Goal: Task Accomplishment & Management: Manage account settings

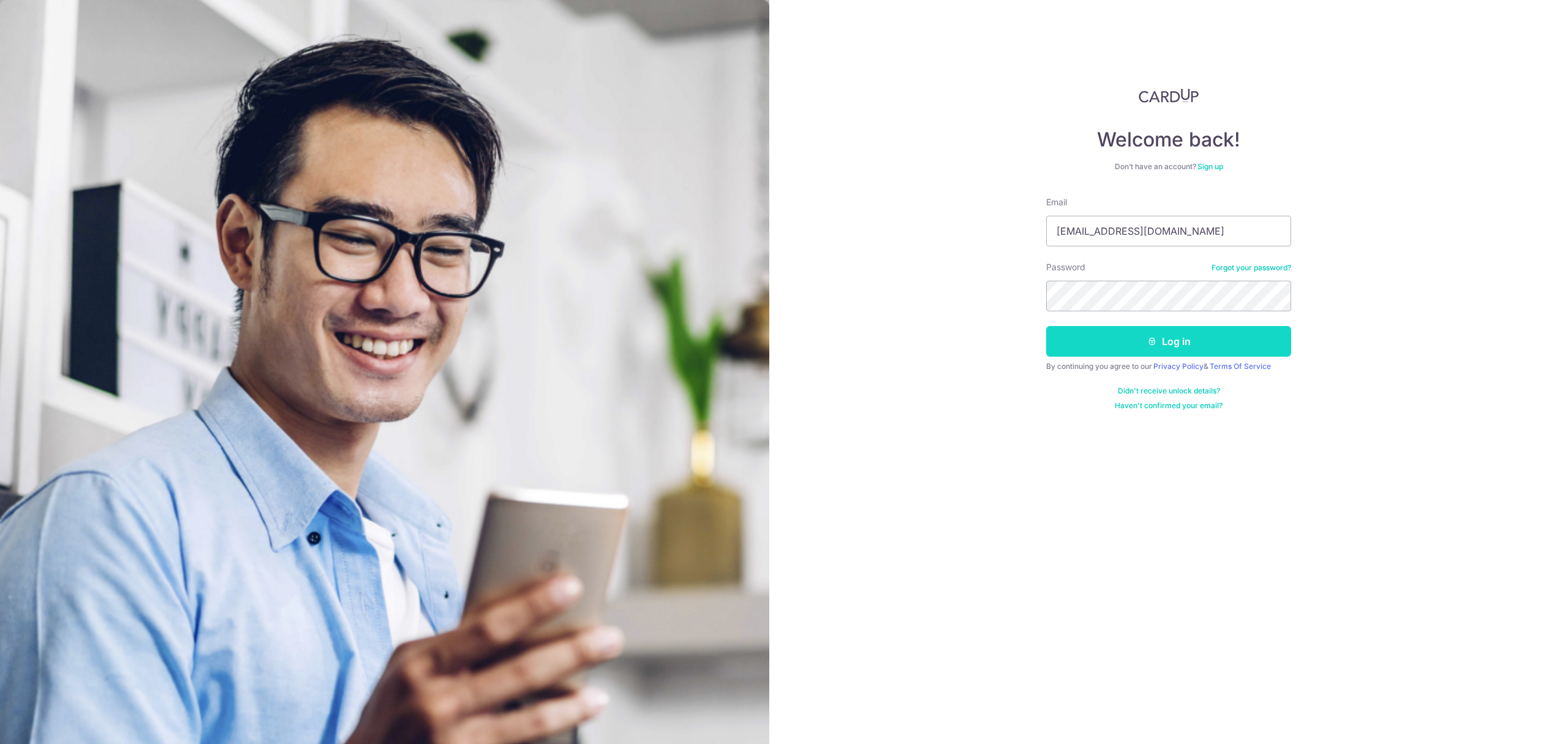
click at [1170, 344] on button "Log in" at bounding box center [1169, 341] width 245 height 30
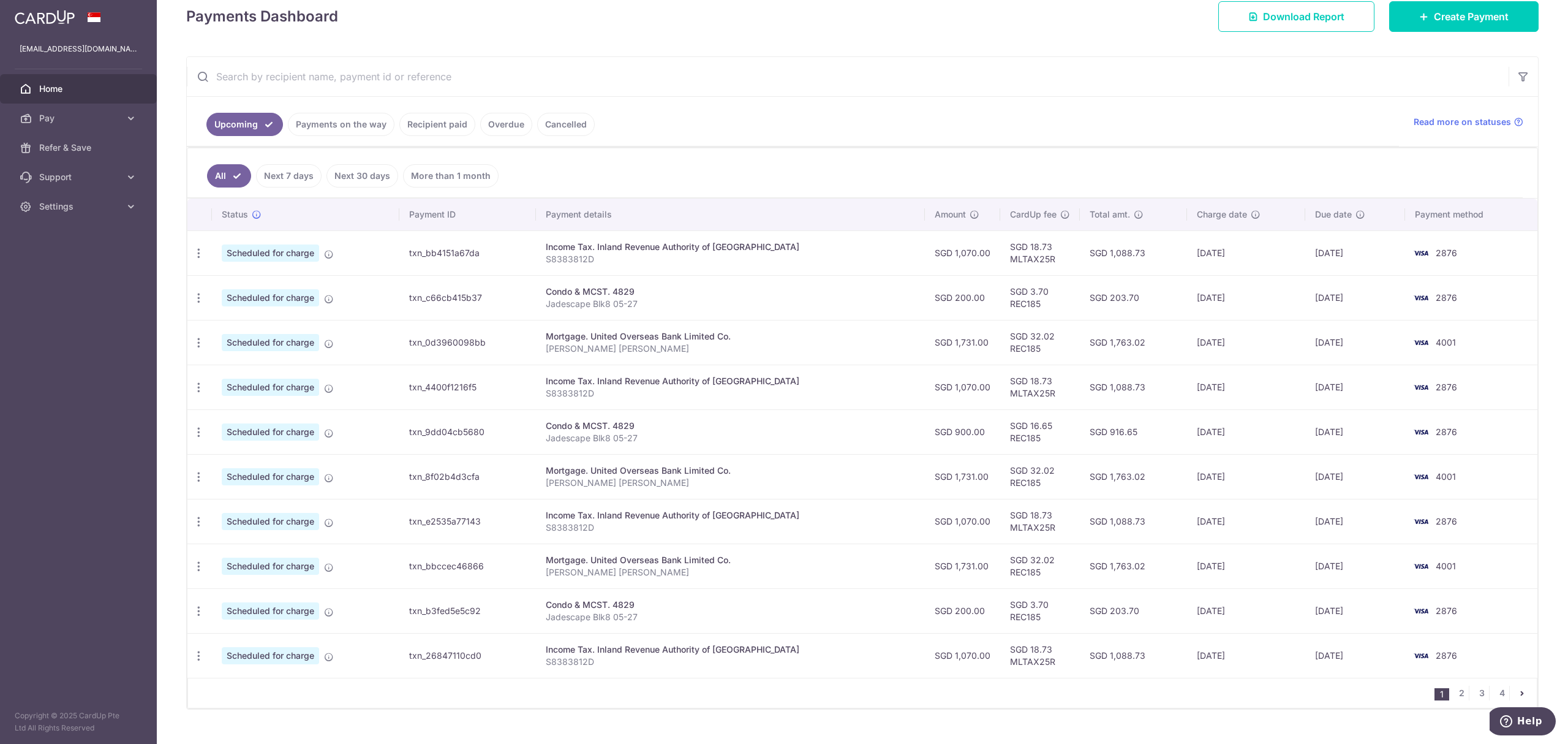
scroll to position [194, 0]
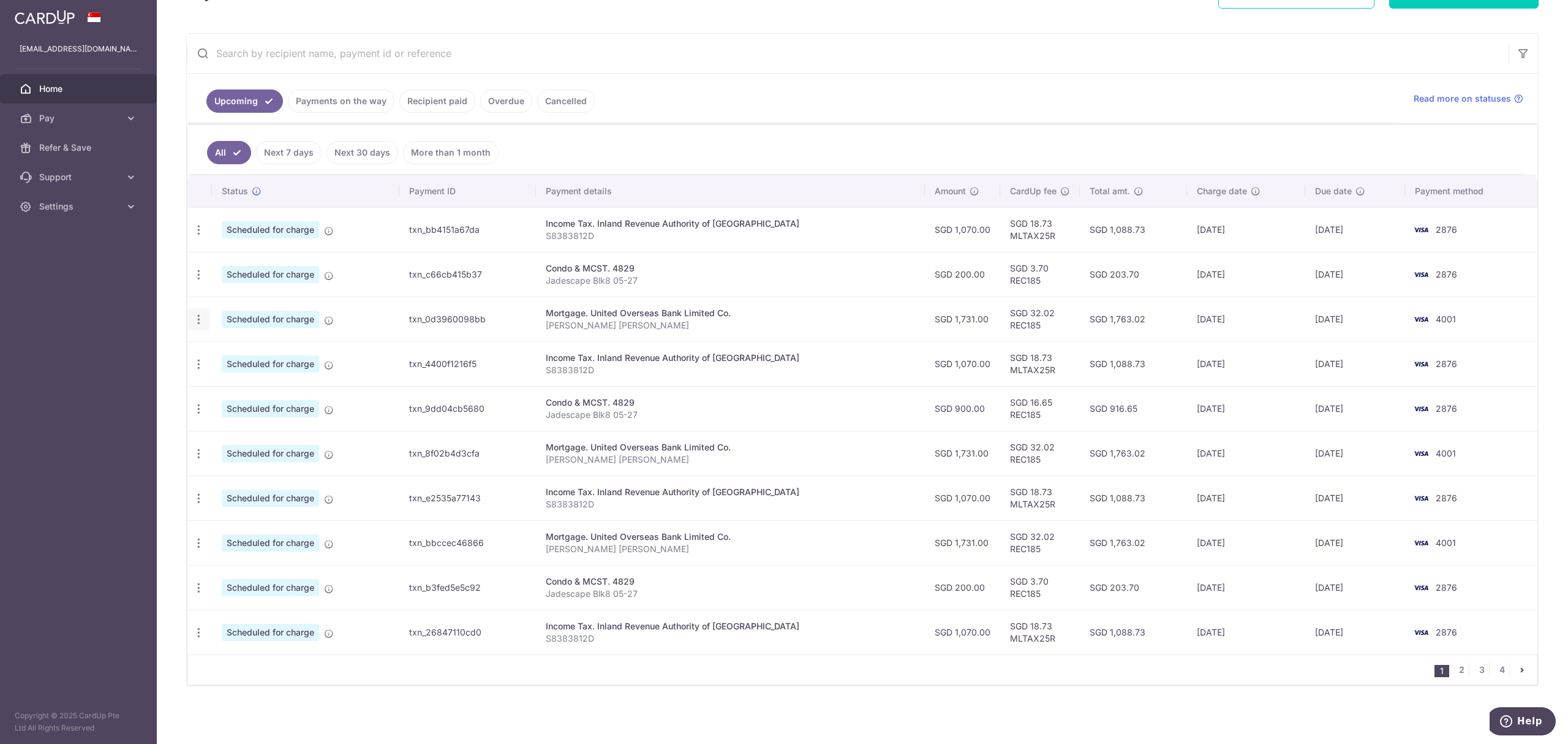
click at [195, 319] on icon "button" at bounding box center [198, 320] width 13 height 13
click at [235, 349] on span "Update payment" at bounding box center [264, 353] width 83 height 15
radio input "true"
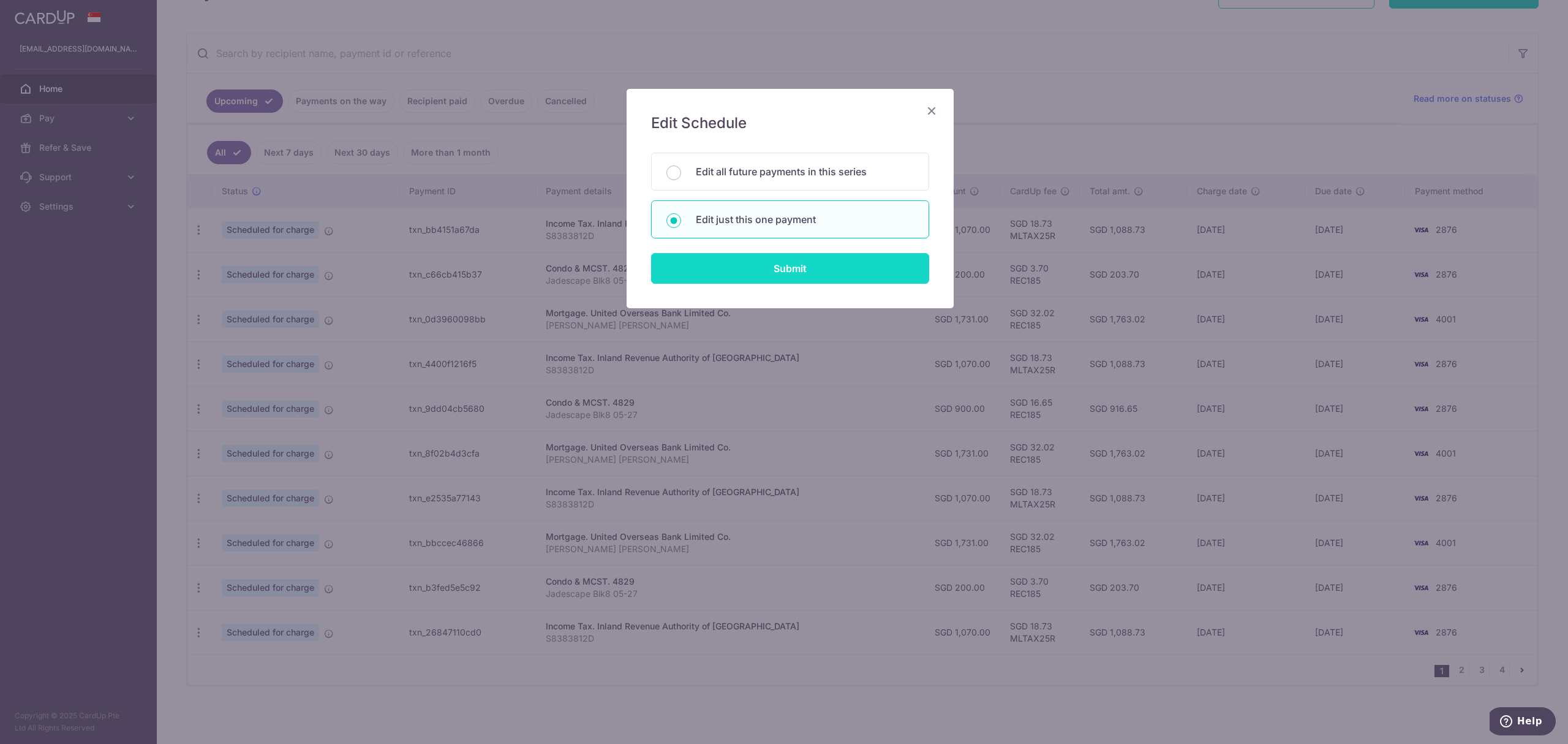
click at [735, 275] on input "Submit" at bounding box center [790, 268] width 278 height 30
radio input "true"
type input "1,731.00"
type input "[DATE]"
type input "[PERSON_NAME] [PERSON_NAME]"
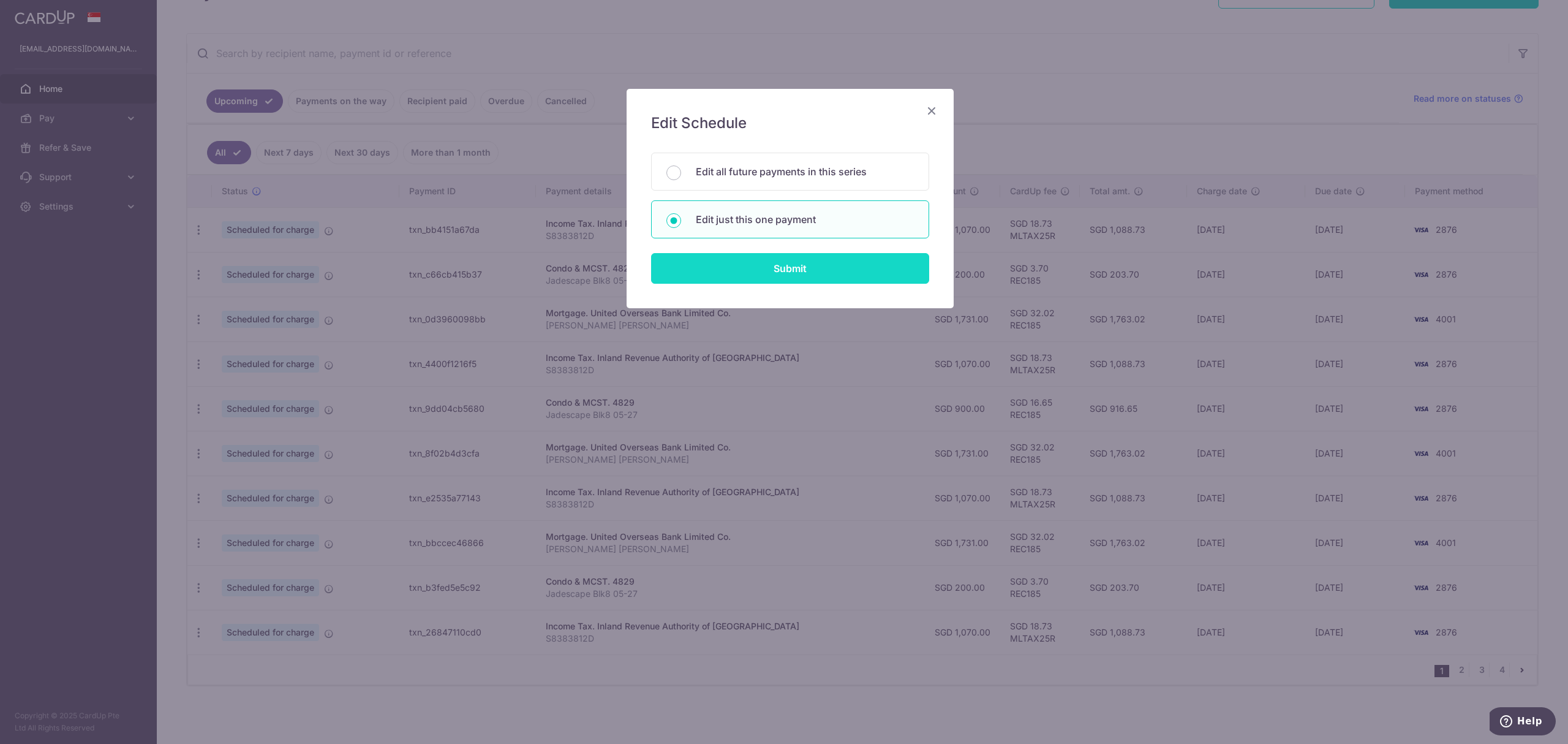
scroll to position [209, 0]
type input "REC185"
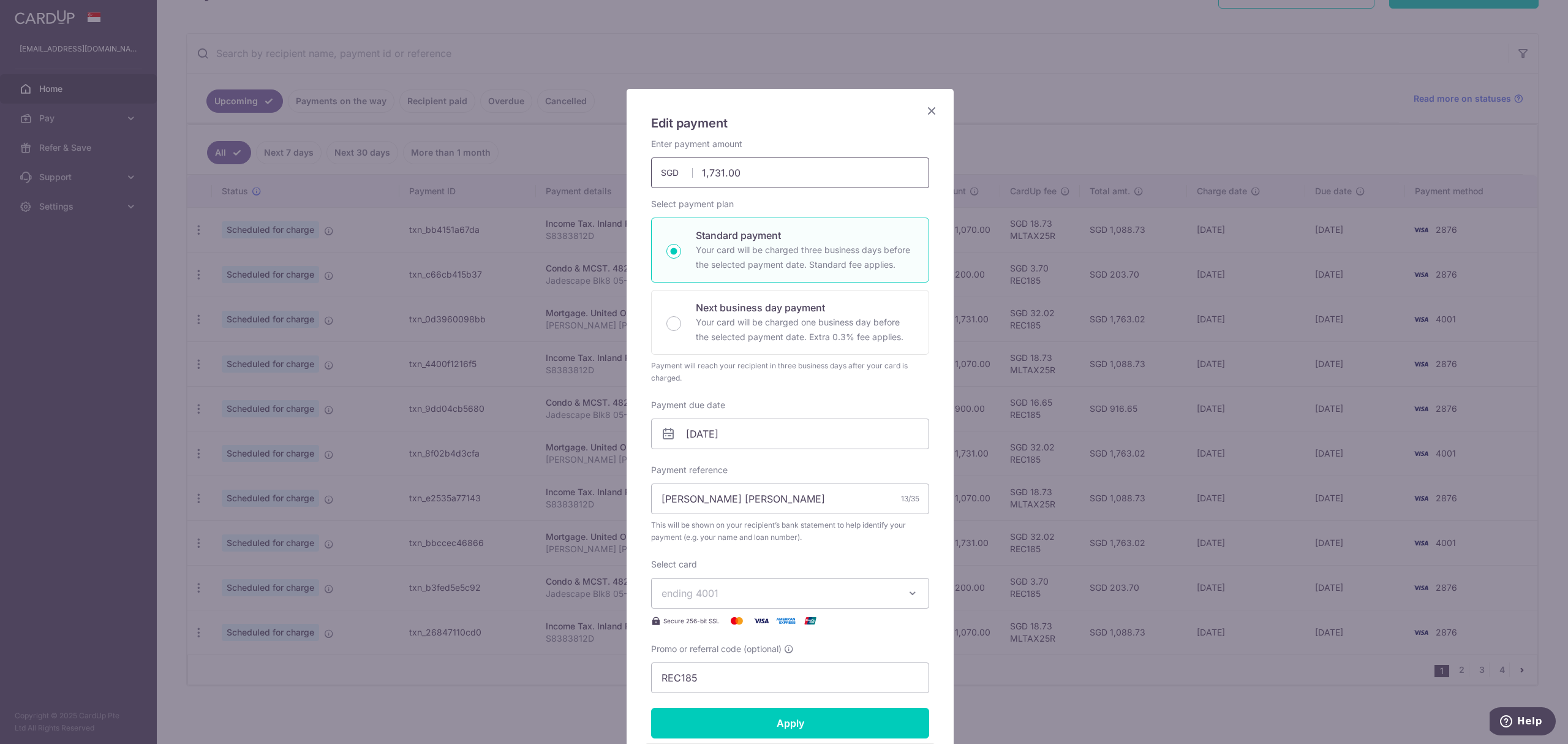
drag, startPoint x: 748, startPoint y: 170, endPoint x: 681, endPoint y: 171, distance: 67.0
click at [681, 171] on div "1,731.00 1731.00 SGD" at bounding box center [790, 173] width 278 height 30
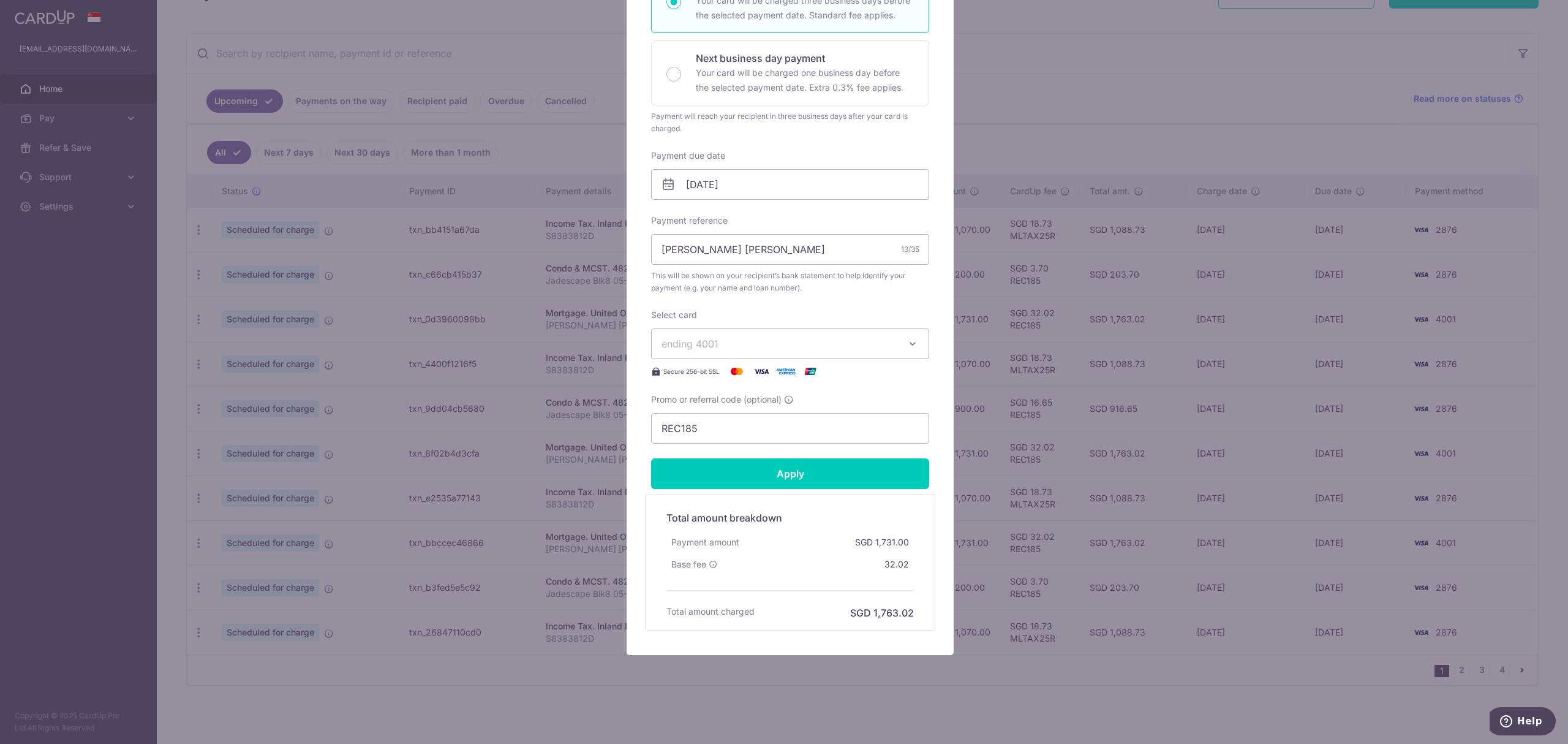
scroll to position [251, 0]
type input "1,290.00"
click at [737, 178] on input "[DATE]" at bounding box center [790, 185] width 278 height 30
click at [836, 153] on div "Payment due date 29/09/2025 Your card will be charged on" at bounding box center [790, 174] width 278 height 50
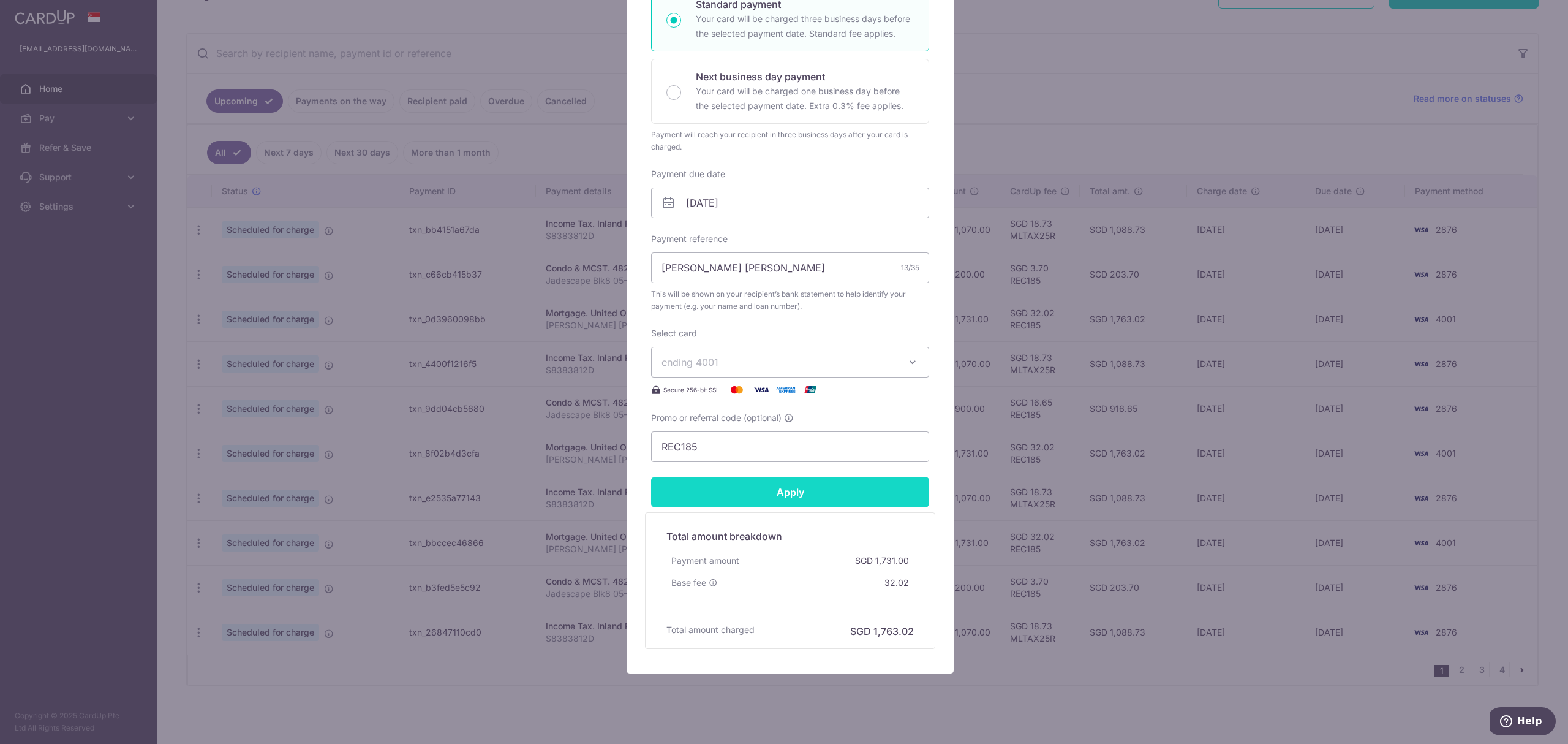
click at [839, 498] on input "Apply" at bounding box center [790, 492] width 278 height 30
type input "Successfully Applied"
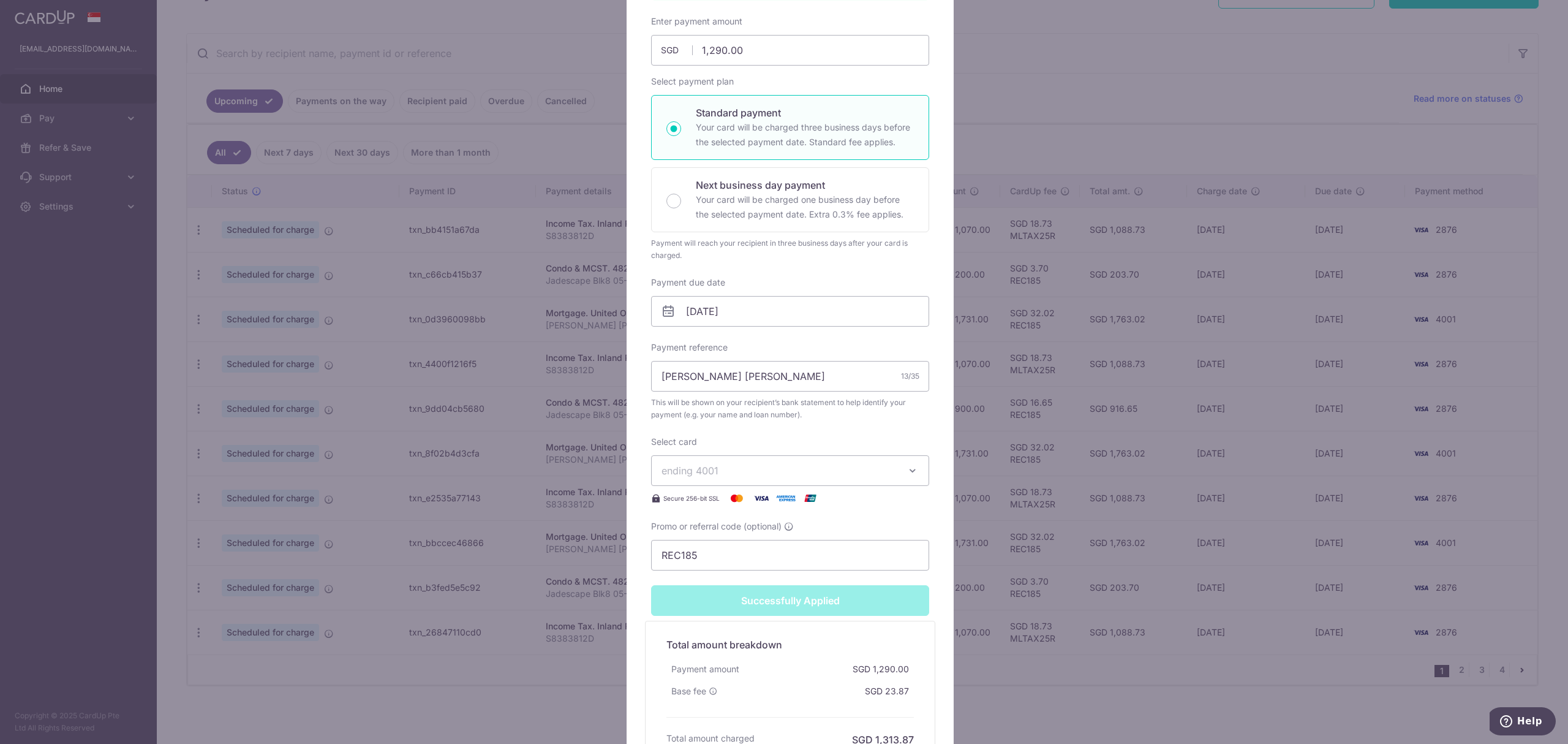
scroll to position [0, 0]
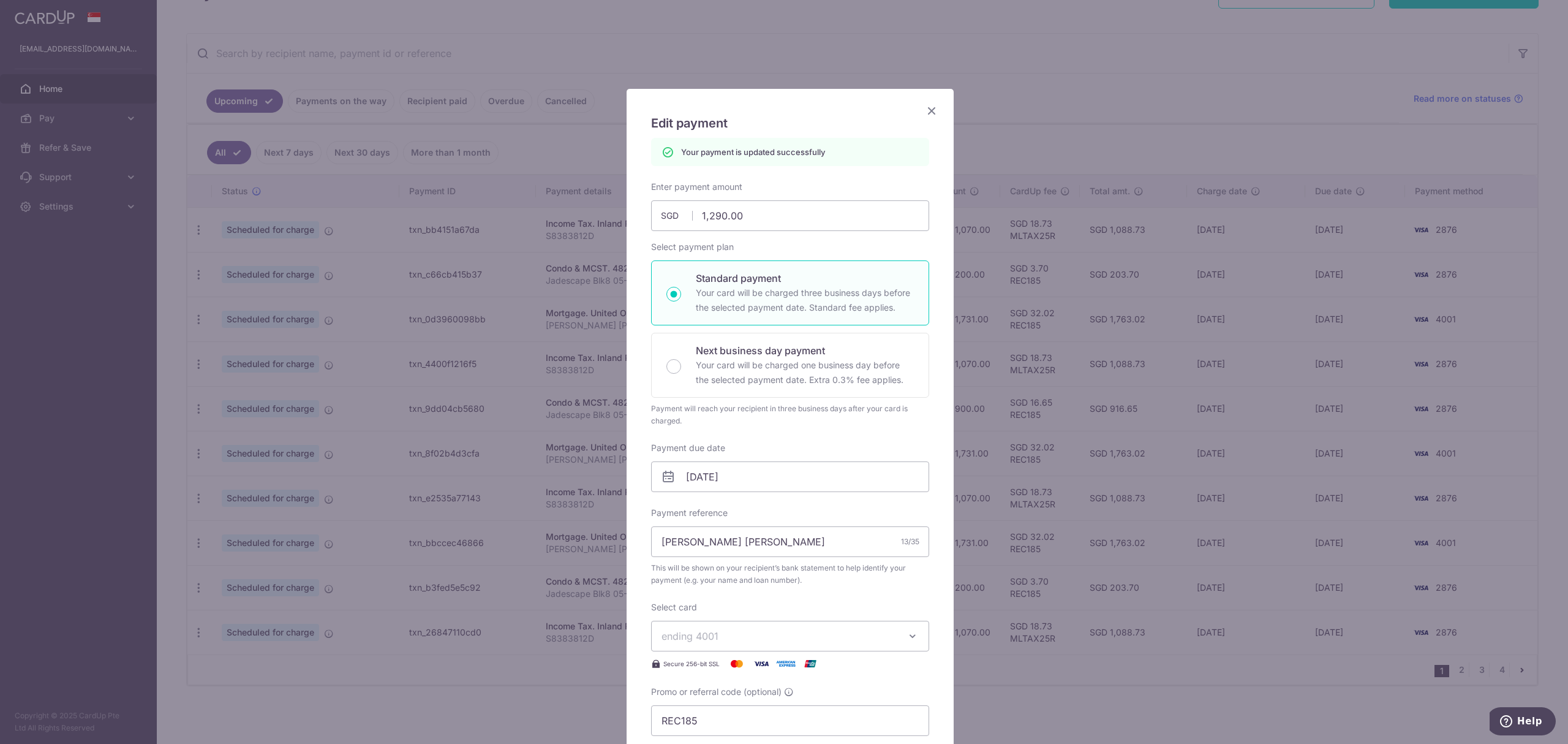
click at [927, 109] on icon "Close" at bounding box center [931, 110] width 15 height 15
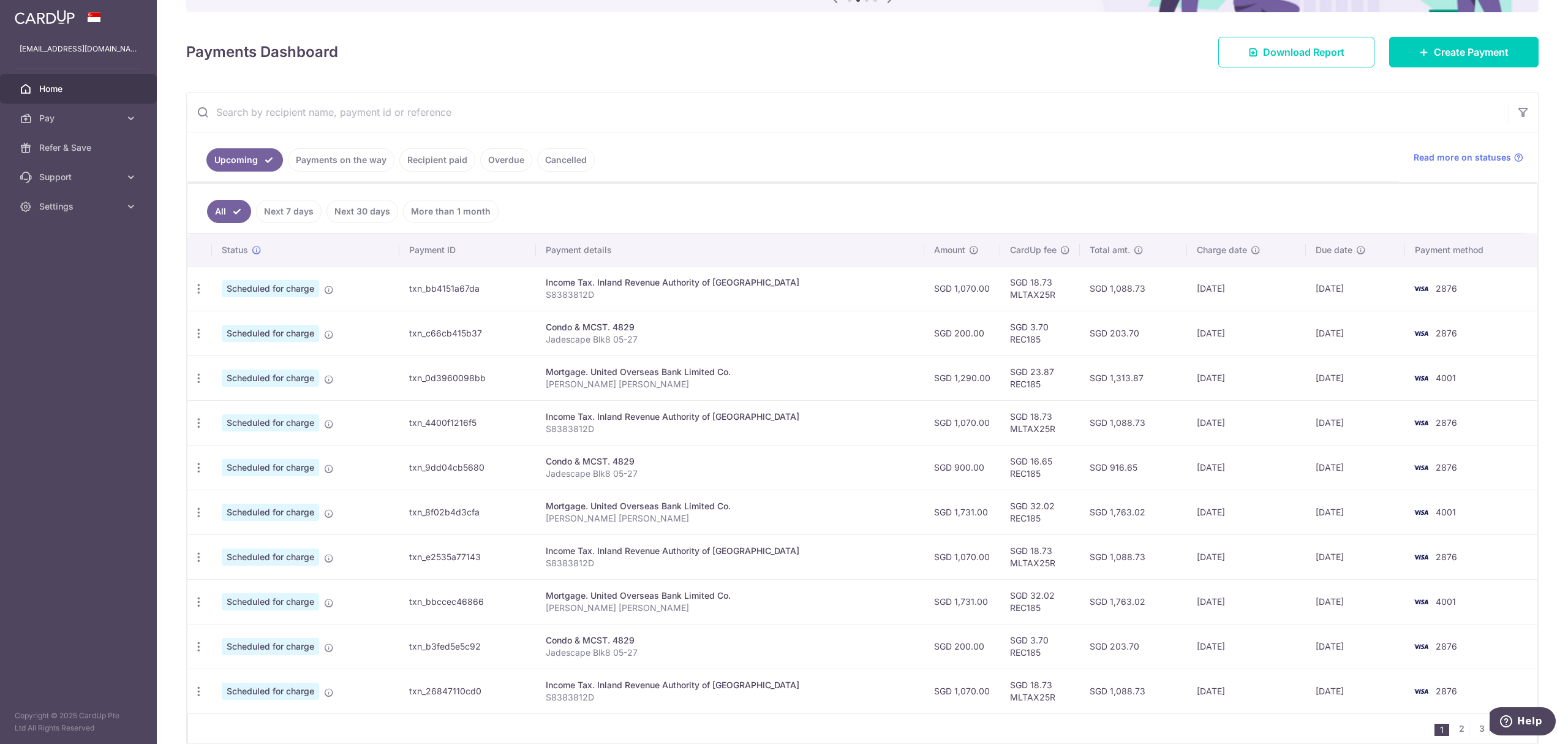
scroll to position [209, 0]
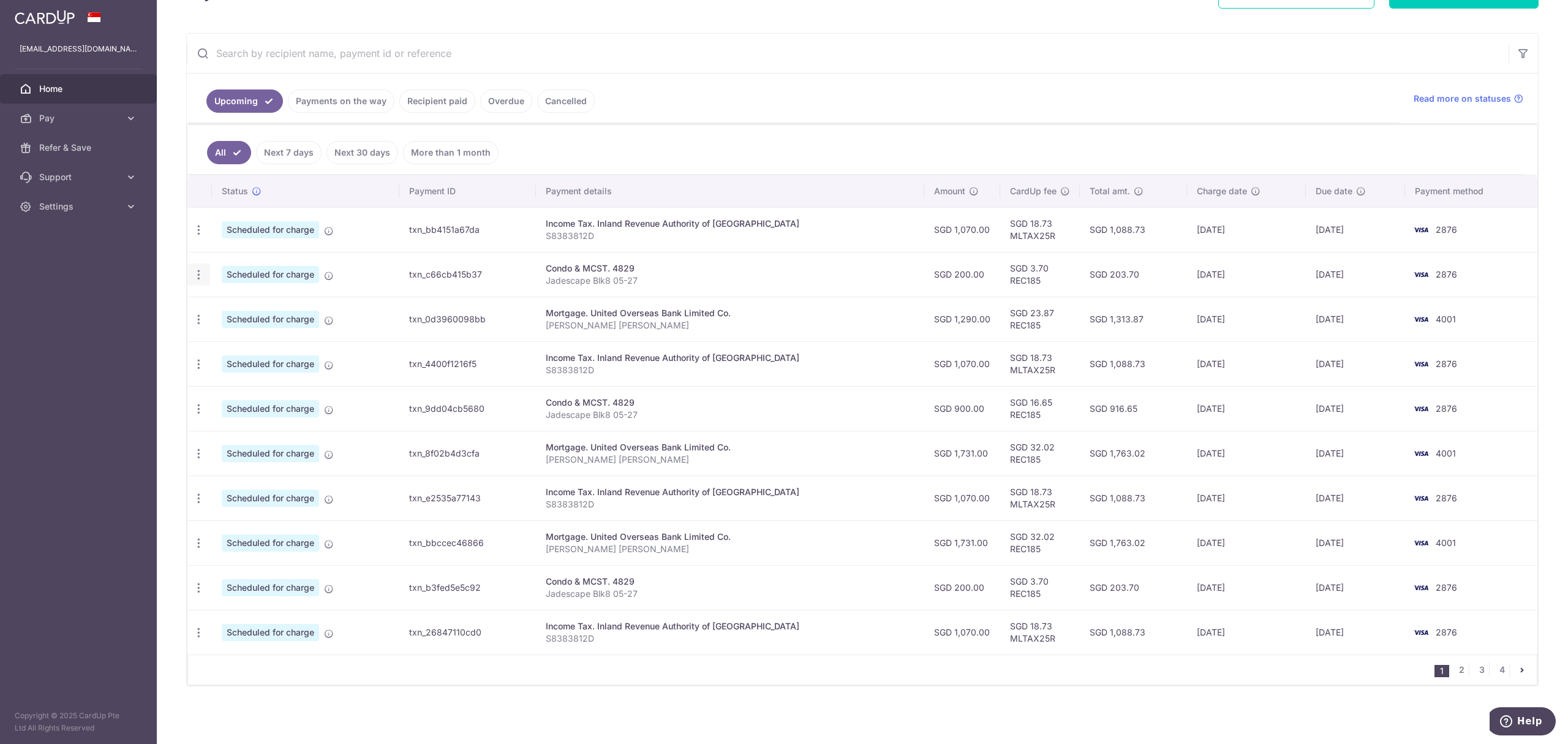
click at [195, 273] on icon "button" at bounding box center [198, 275] width 13 height 13
click at [228, 301] on span "Update payment" at bounding box center [264, 308] width 83 height 15
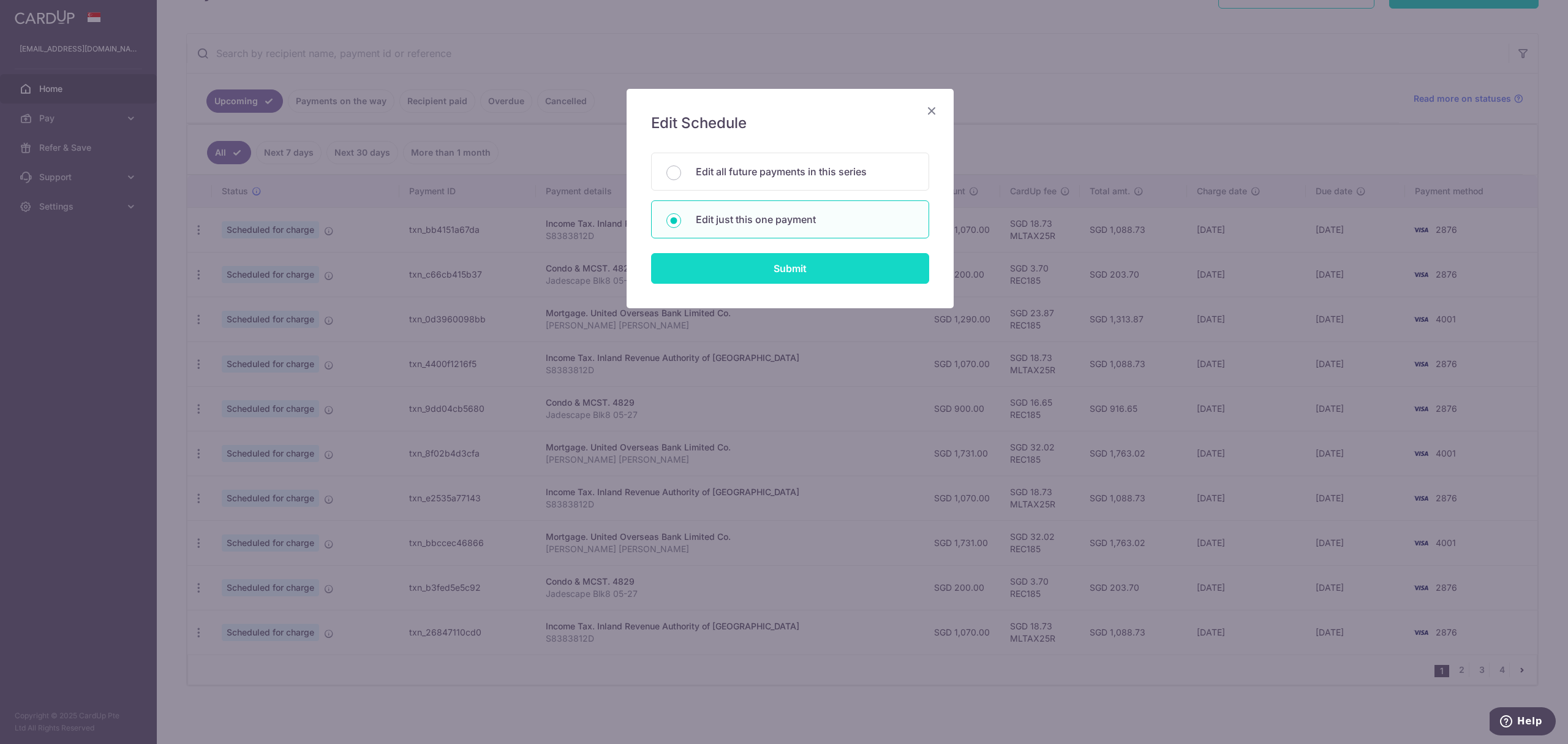
click at [789, 273] on input "Submit" at bounding box center [790, 268] width 278 height 30
radio input "true"
type input "200.00"
type input "[DATE]"
type input "Jadescape Blk8 05-27"
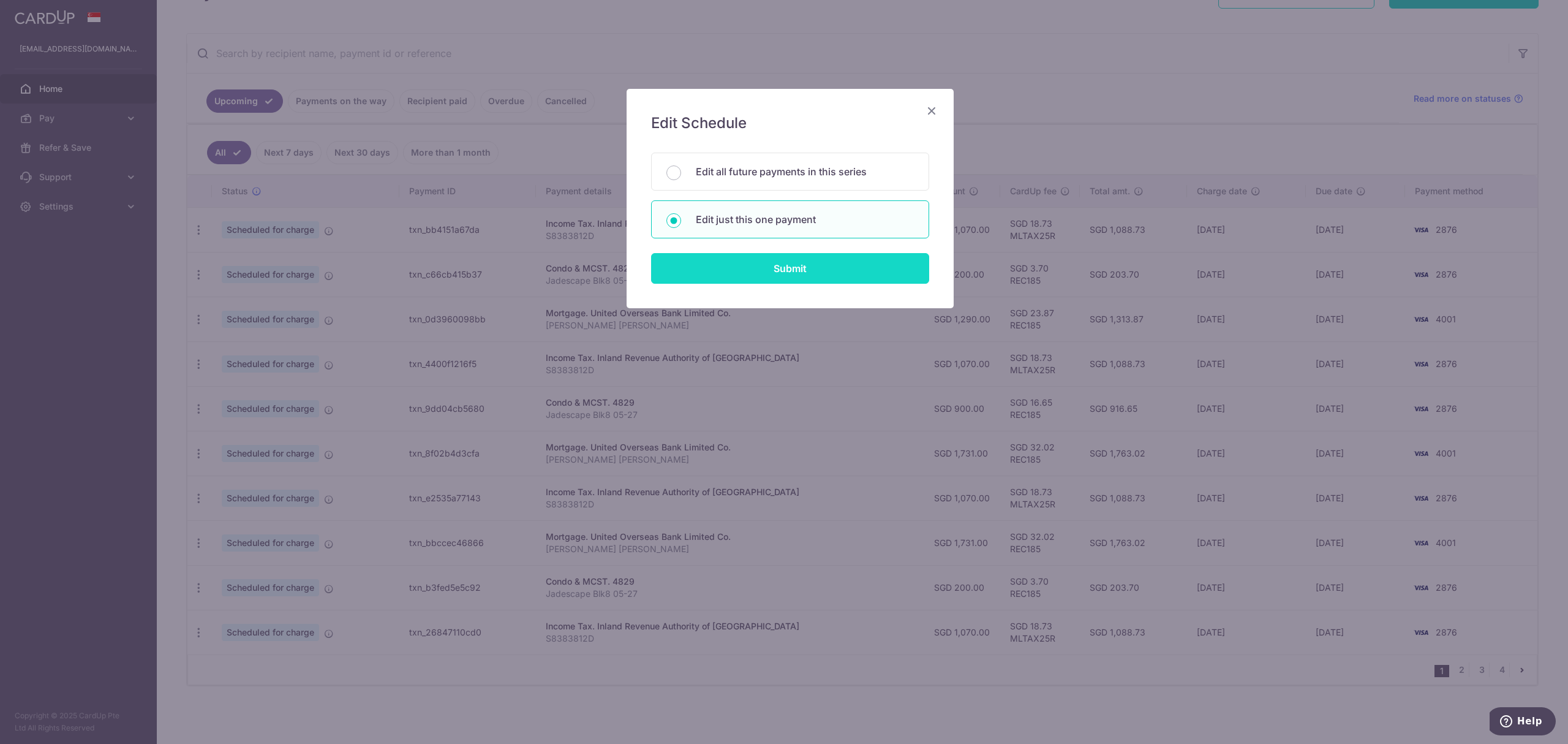
type input "REC185"
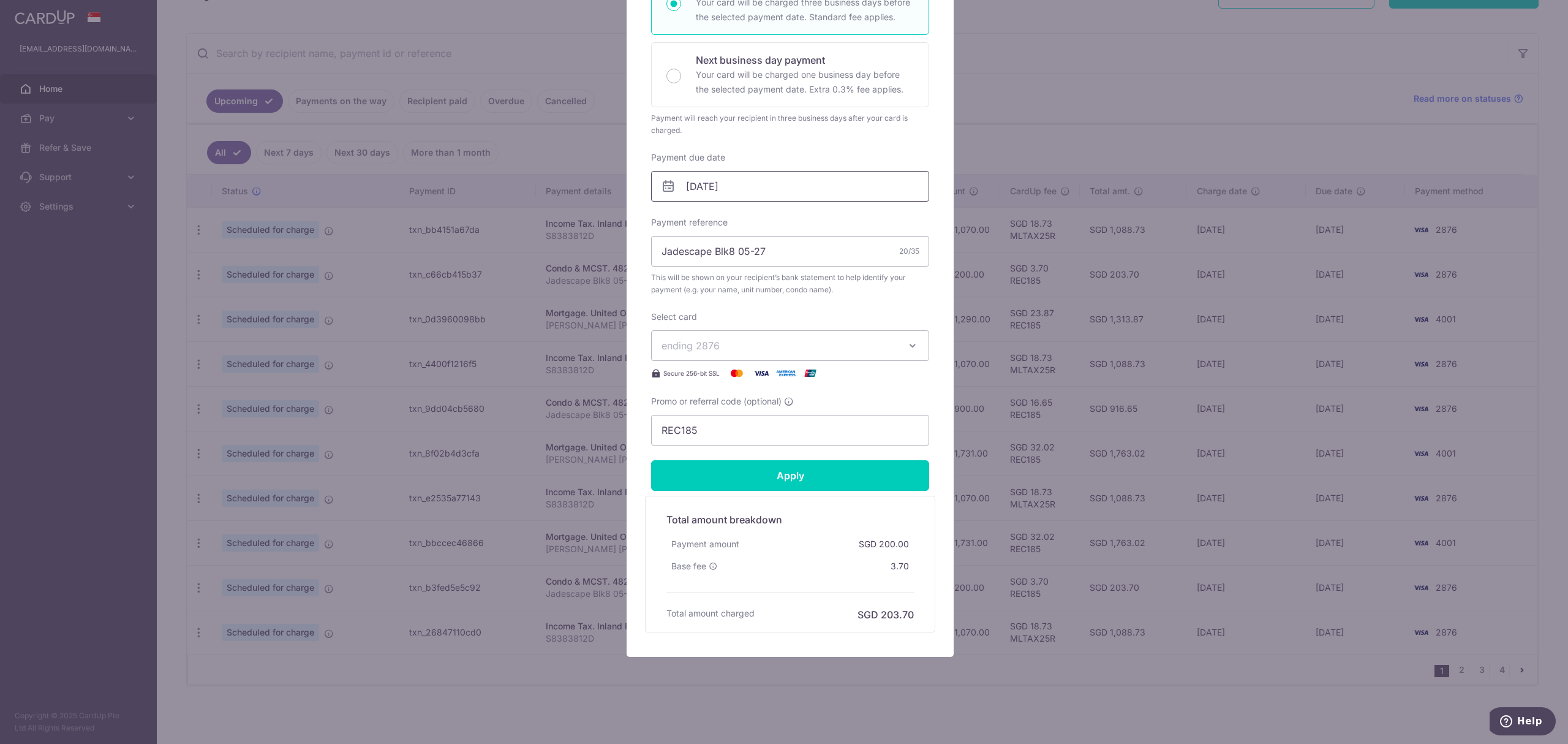
scroll to position [0, 0]
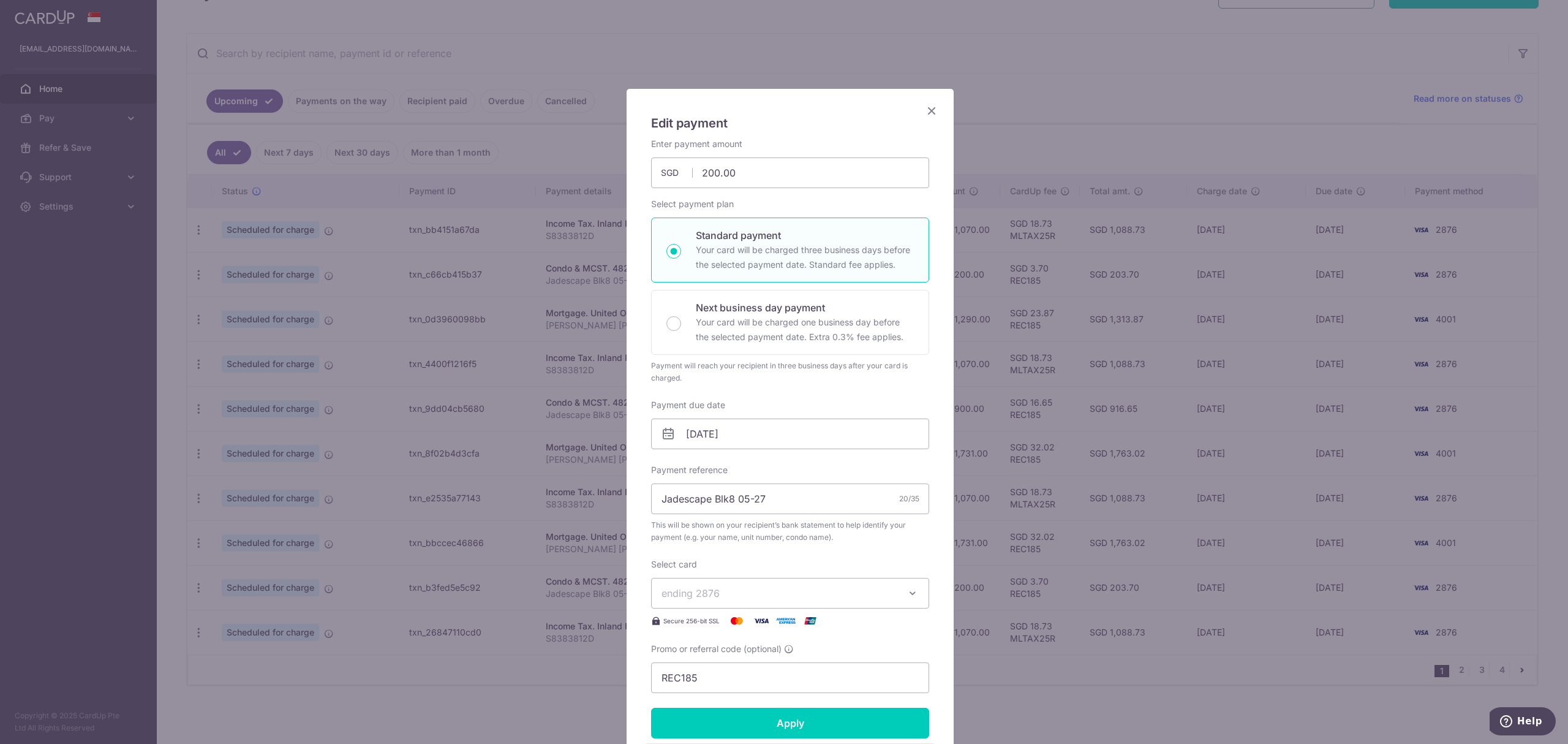
click at [926, 104] on icon "Close" at bounding box center [931, 110] width 15 height 15
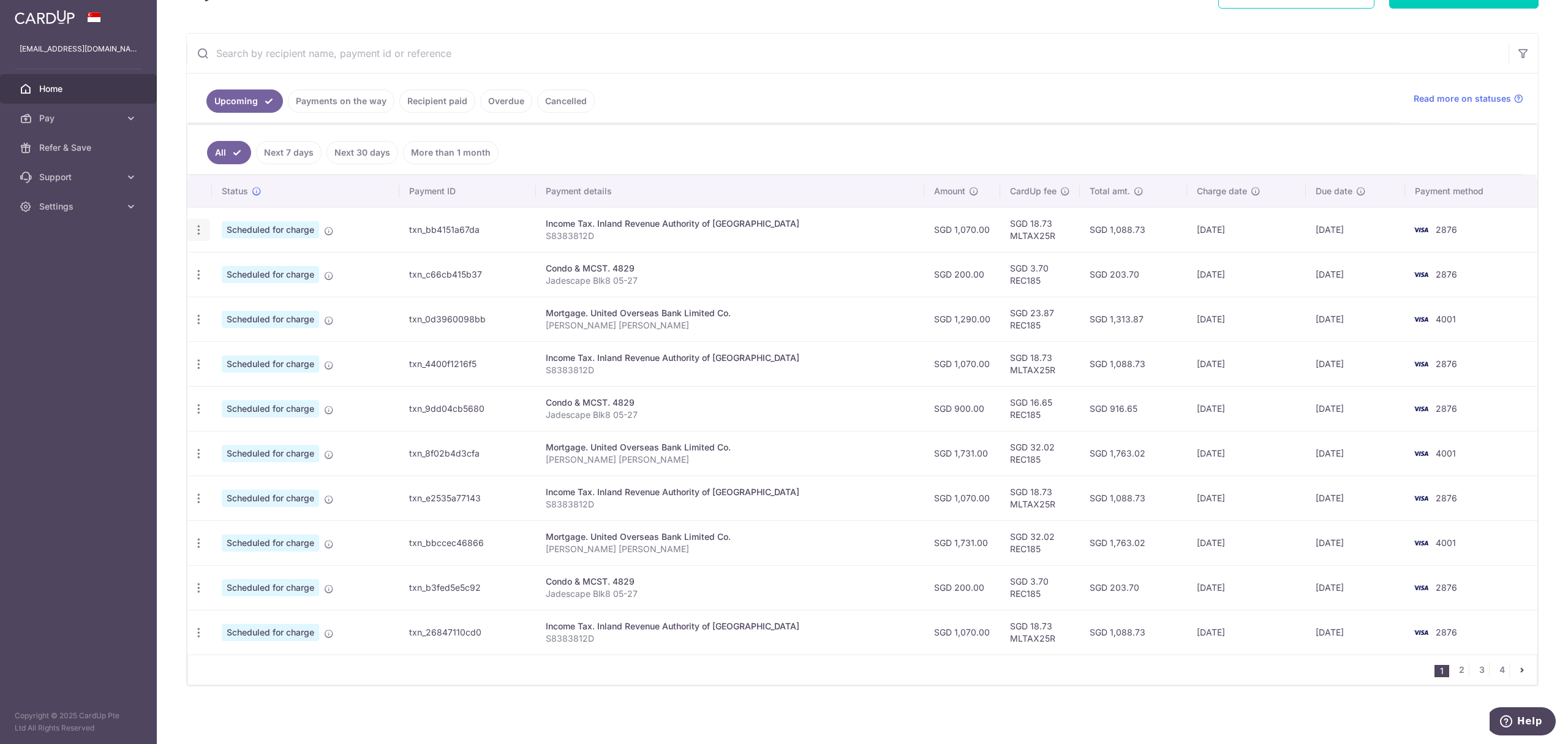
click at [199, 225] on icon "button" at bounding box center [198, 230] width 13 height 13
click at [226, 260] on span "Update payment" at bounding box center [264, 263] width 83 height 15
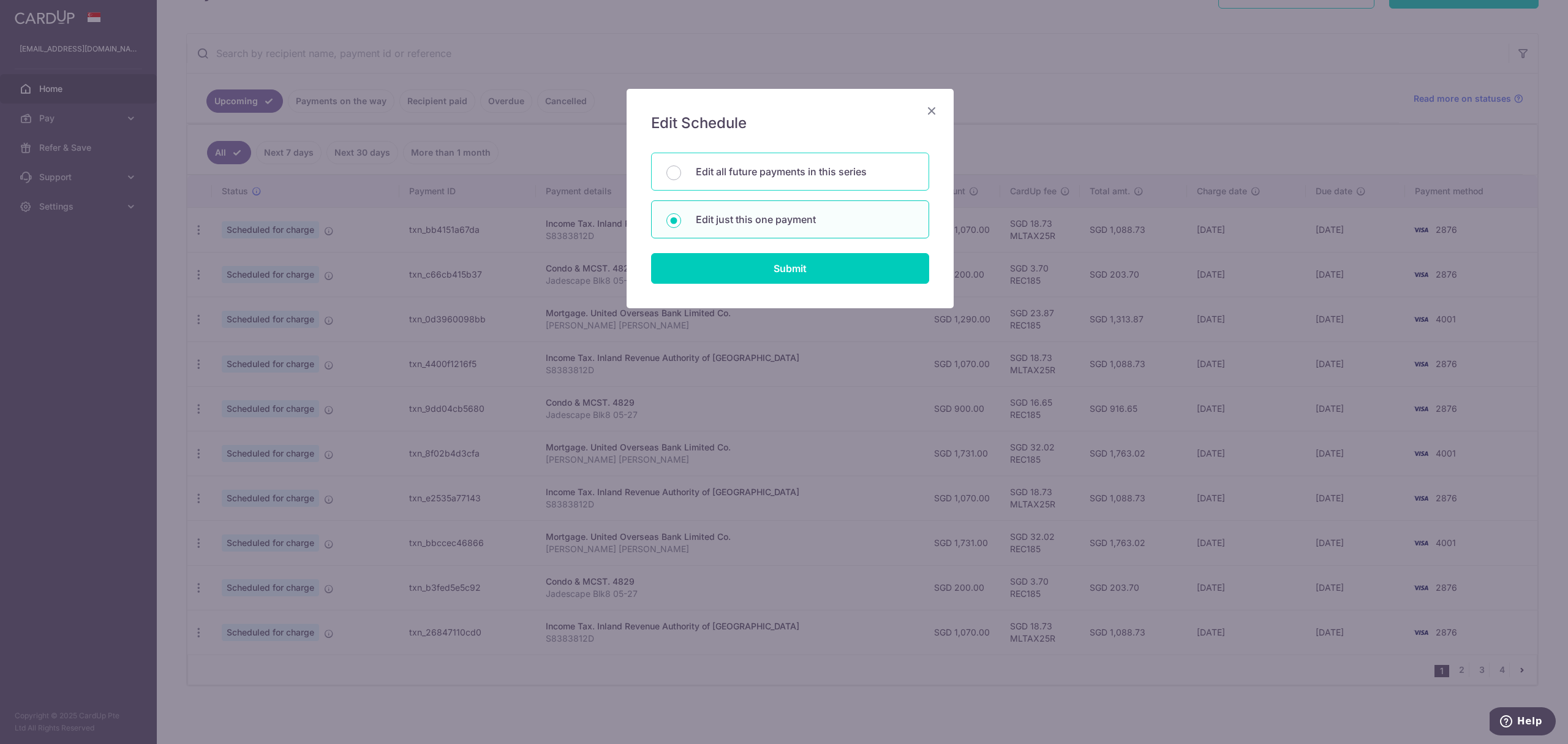
click at [813, 174] on p "Edit all future payments in this series" at bounding box center [805, 171] width 218 height 15
click at [681, 174] on input "Edit all future payments in this series" at bounding box center [673, 173] width 15 height 15
radio input "true"
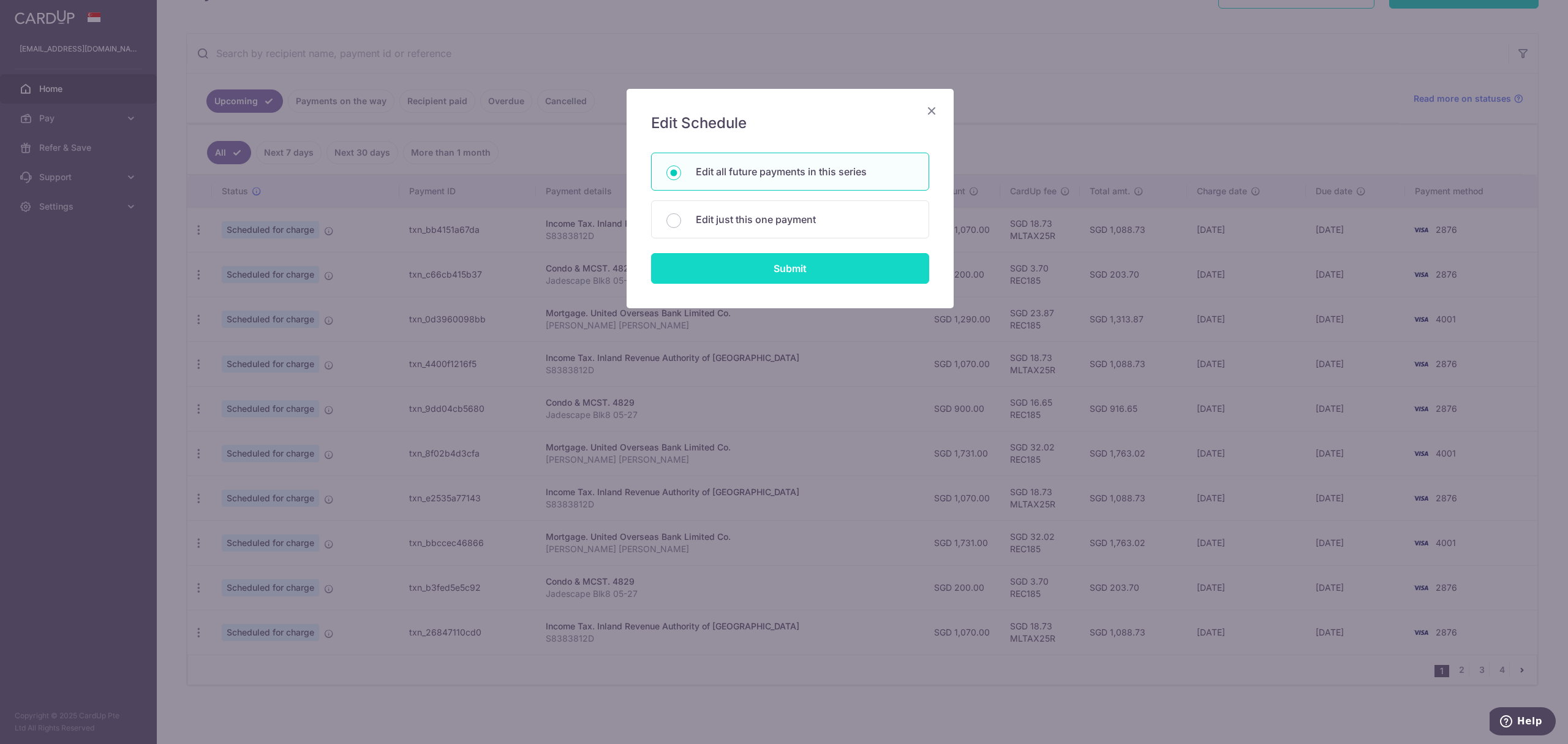
click at [789, 270] on input "Submit" at bounding box center [790, 268] width 278 height 30
type input "1,070.00"
radio input "true"
type input "S8383812D"
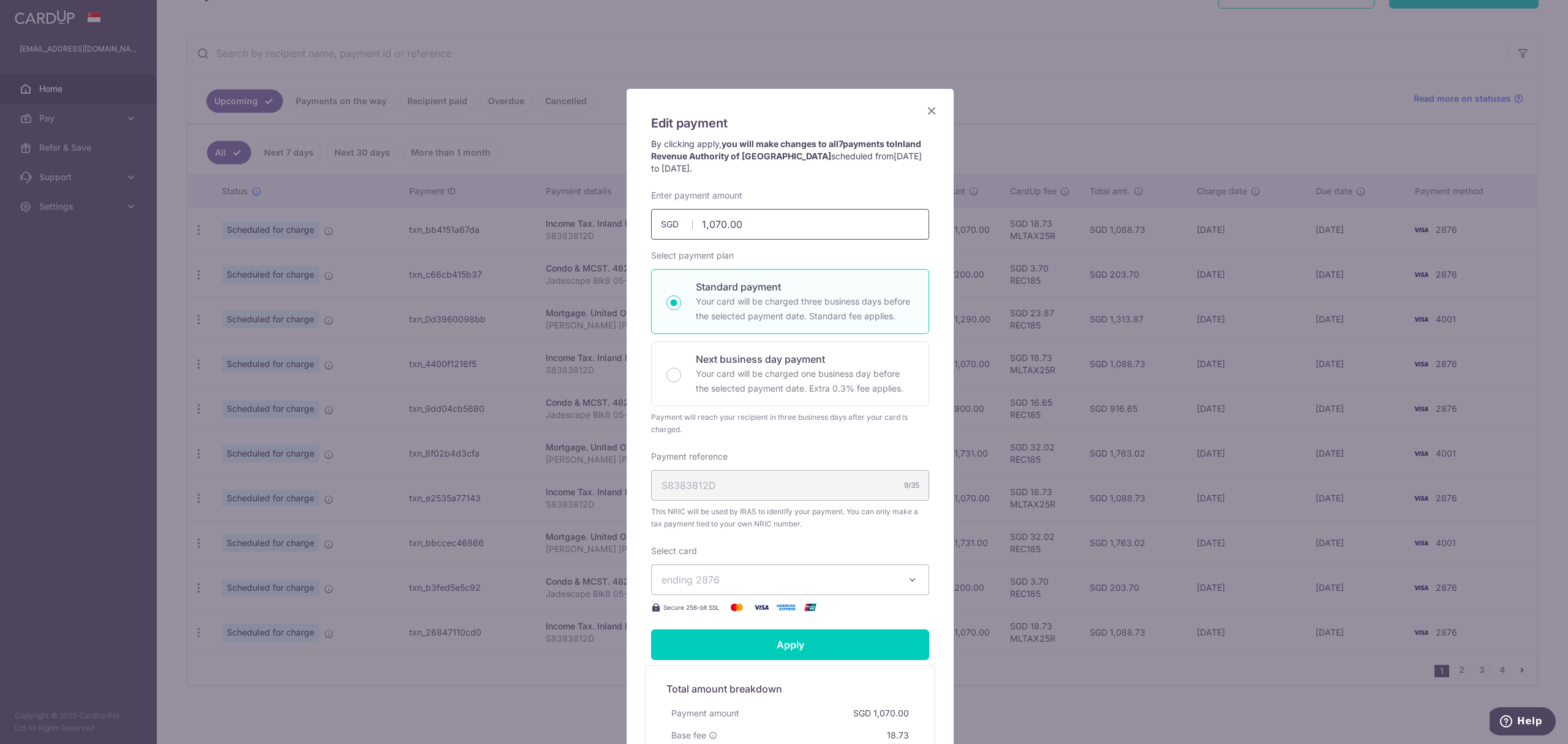
drag, startPoint x: 750, startPoint y: 228, endPoint x: 681, endPoint y: 225, distance: 69.1
click at [681, 225] on div "1,070.00 1070.00 SGD" at bounding box center [790, 224] width 278 height 30
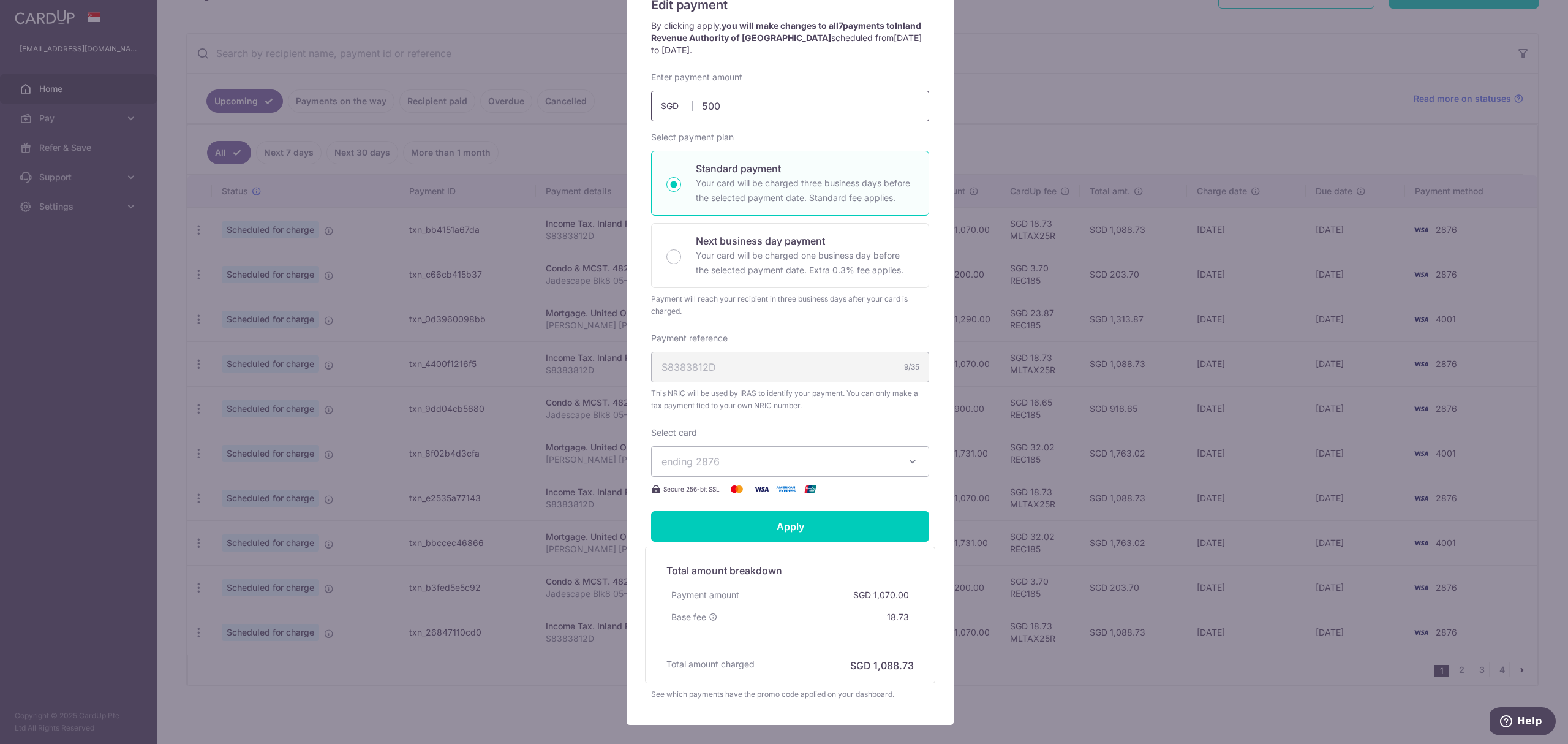
scroll to position [190, 0]
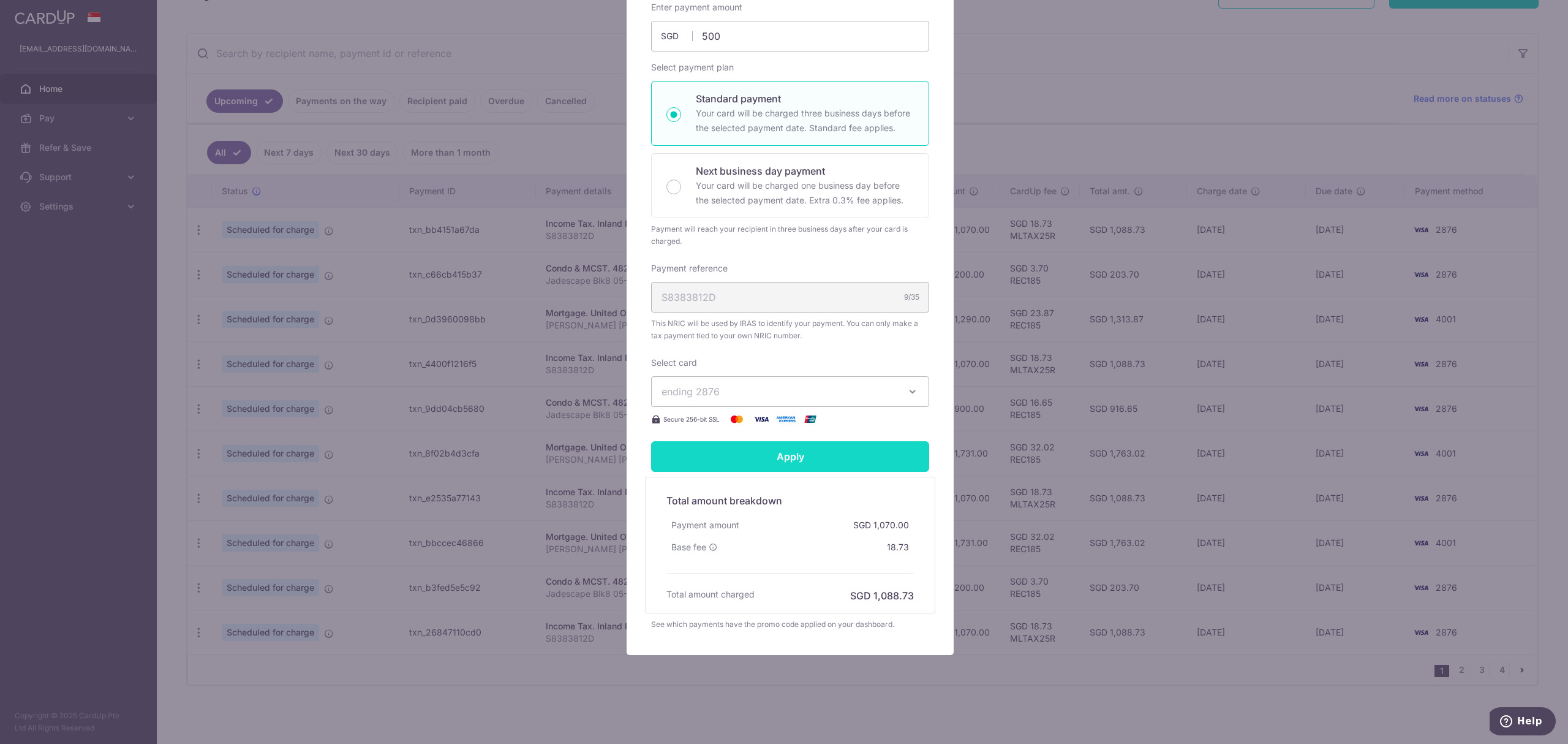
type input "500.00"
click at [738, 461] on form "By clicking apply, you will make changes to all 7 payments to Inland Revenue Au…" at bounding box center [790, 290] width 278 height 681
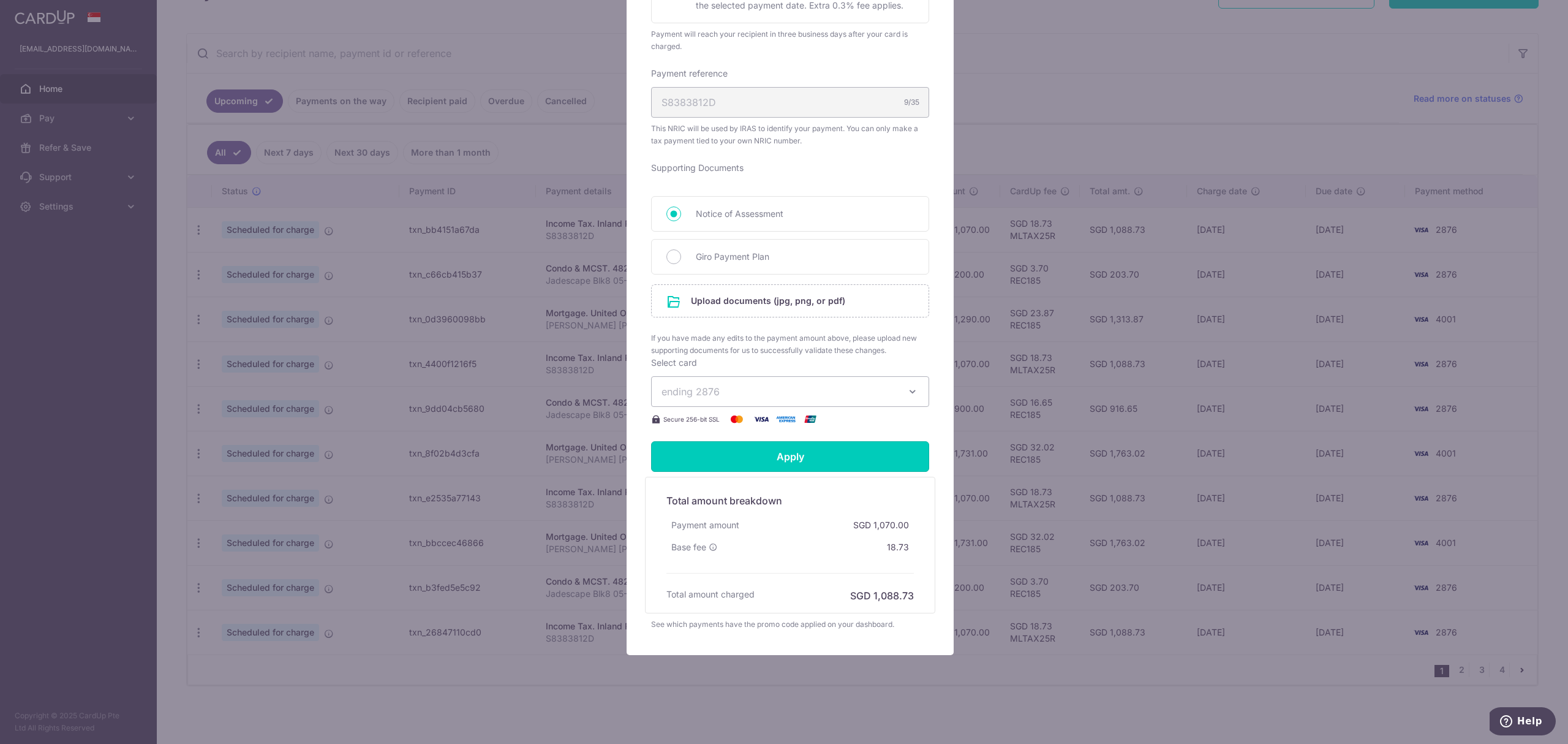
scroll to position [386, 0]
click at [721, 296] on input "file" at bounding box center [790, 301] width 277 height 32
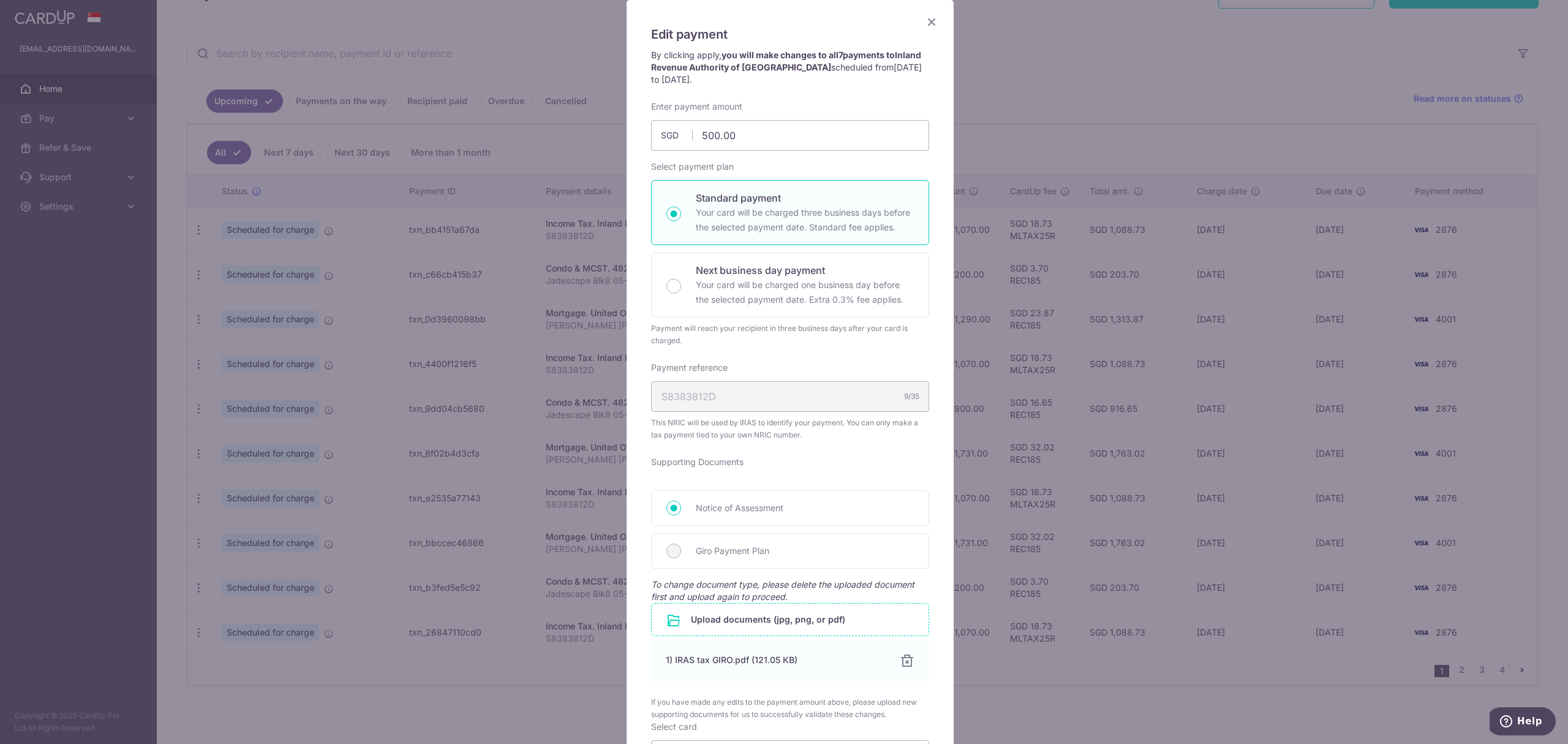
scroll to position [0, 0]
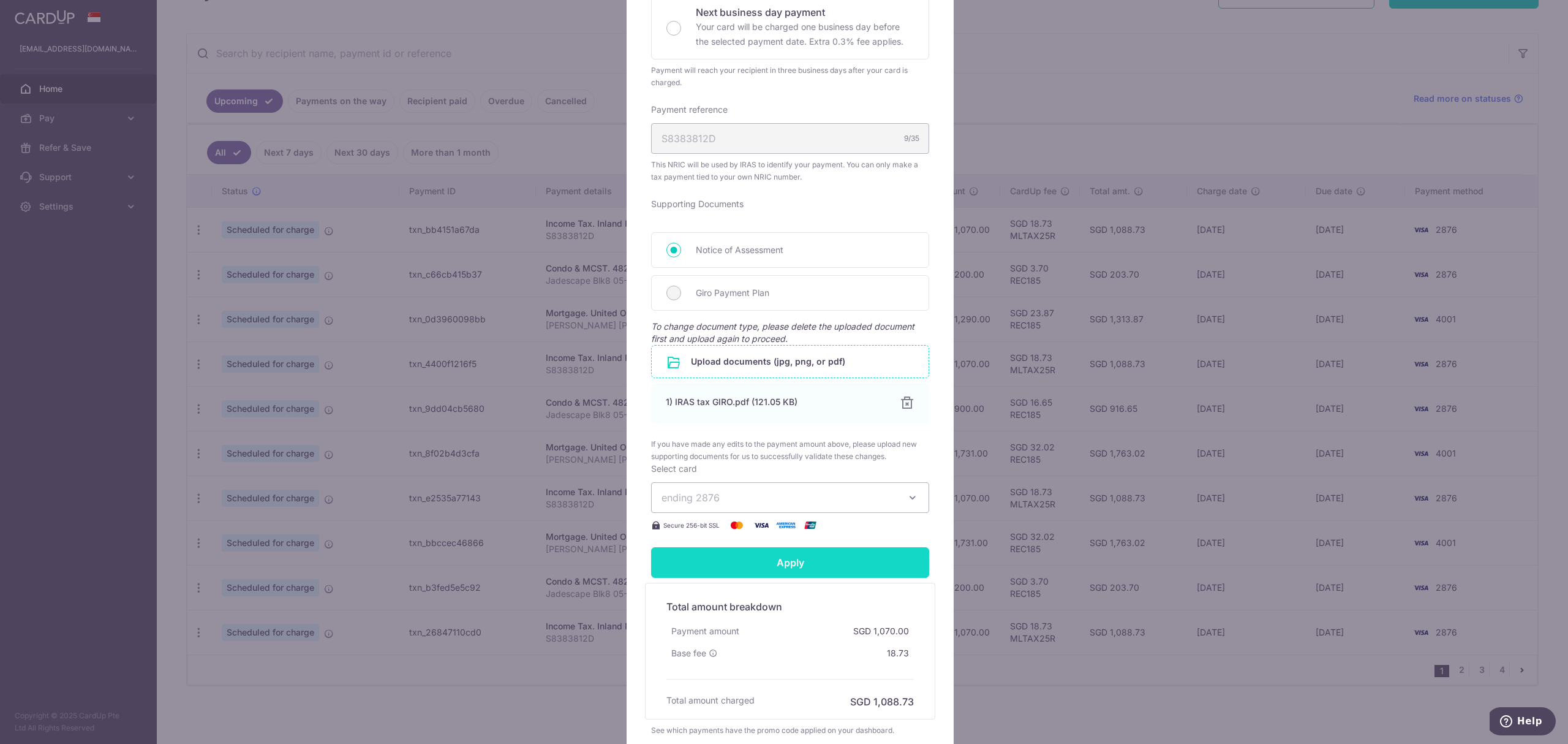
click at [751, 566] on input "Apply" at bounding box center [790, 563] width 278 height 30
type input "Successfully Applied"
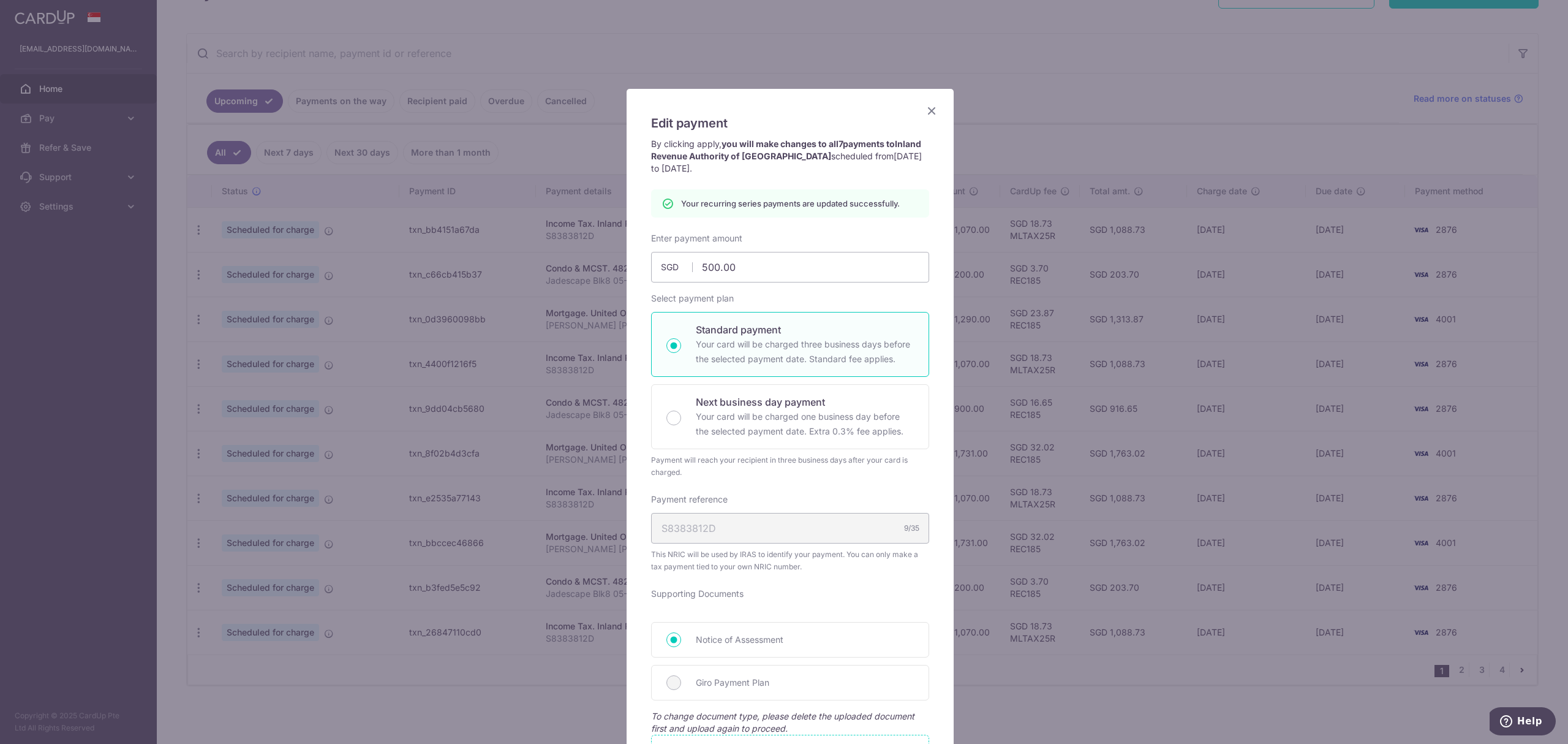
click at [926, 112] on icon "Close" at bounding box center [931, 110] width 15 height 15
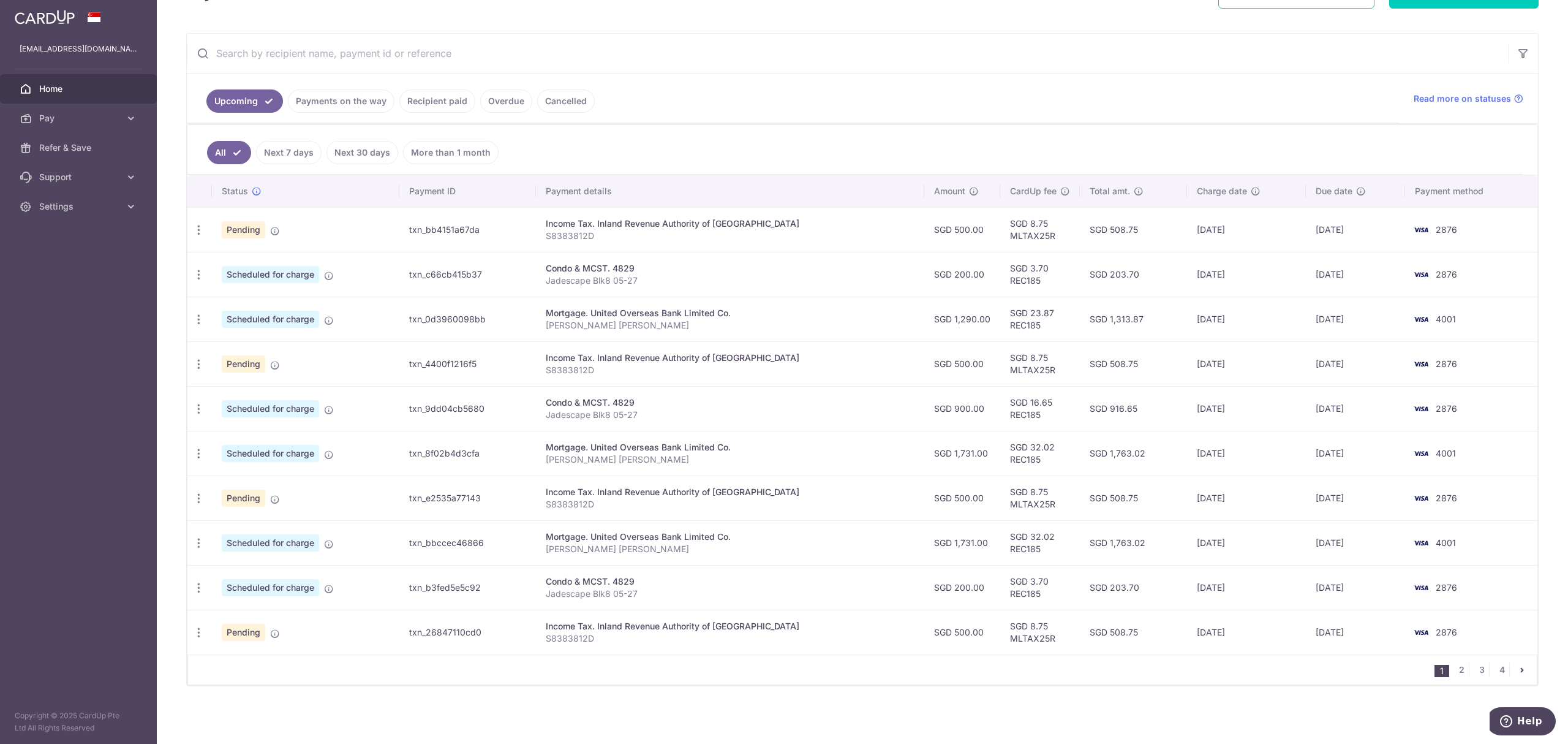
scroll to position [209, 0]
click at [1454, 668] on link "2" at bounding box center [1461, 669] width 15 height 15
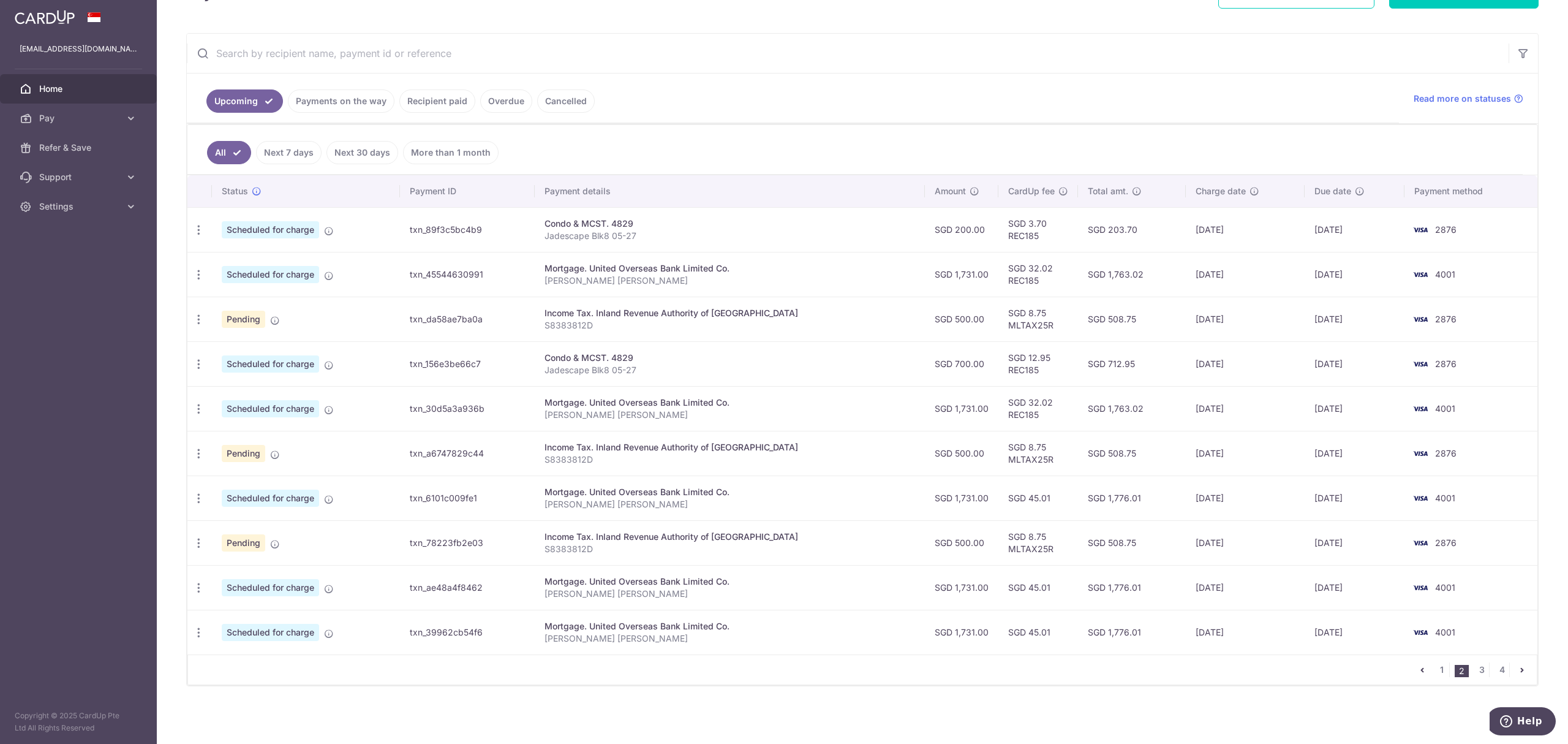
scroll to position [204, 0]
click at [1435, 677] on link "1" at bounding box center [1441, 669] width 15 height 15
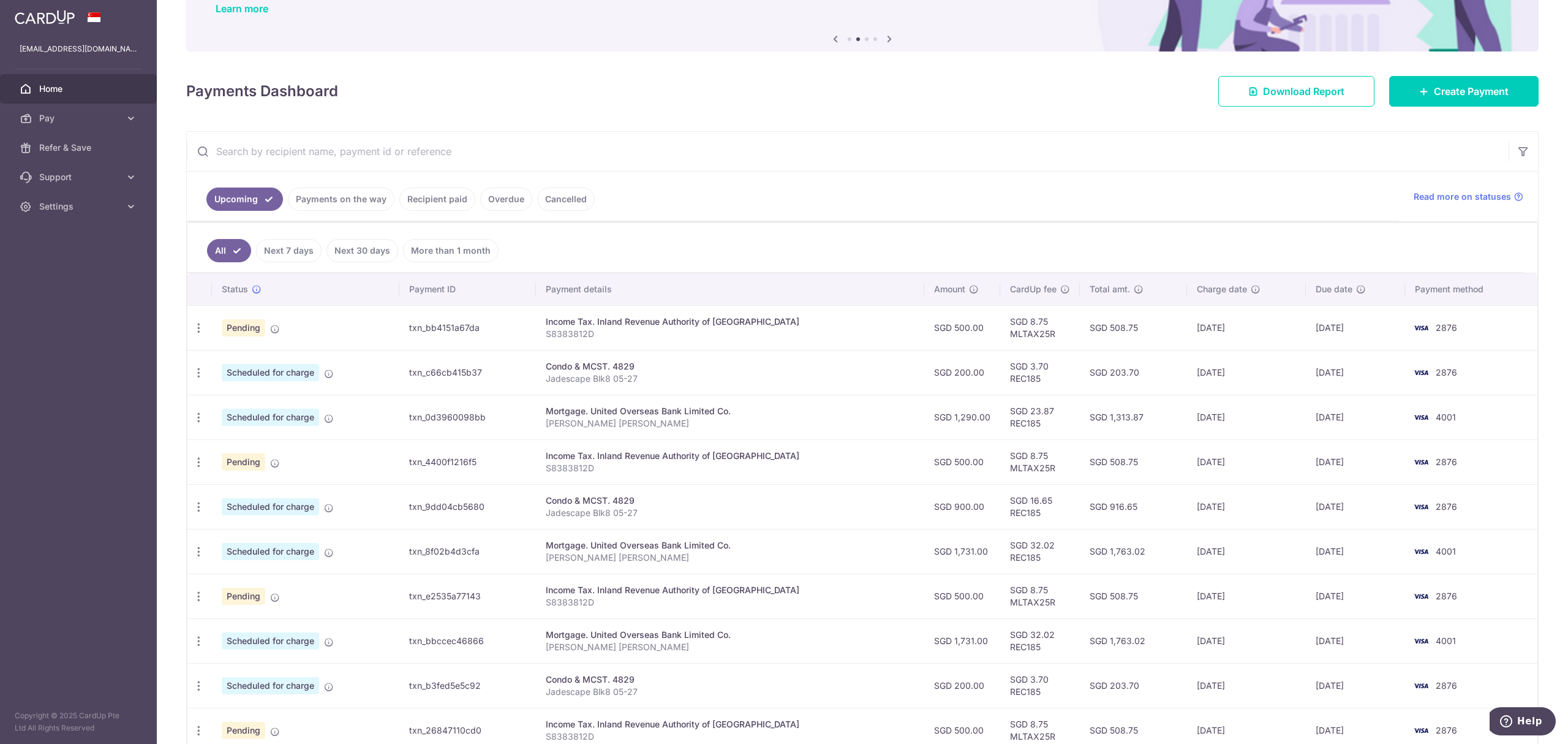
scroll to position [209, 0]
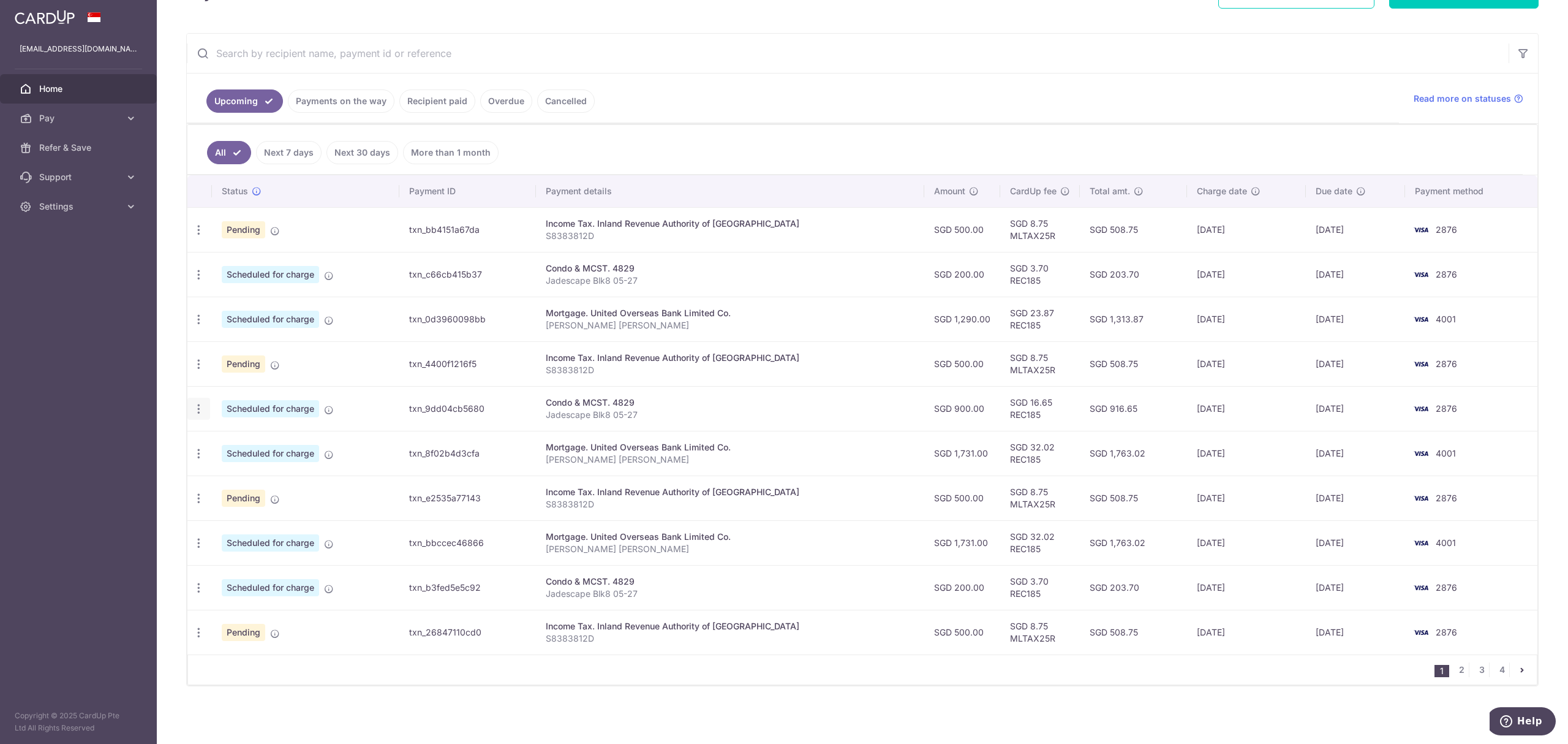
click at [197, 410] on icon "button" at bounding box center [198, 409] width 13 height 13
click at [245, 441] on span "Update payment" at bounding box center [264, 442] width 83 height 15
radio input "true"
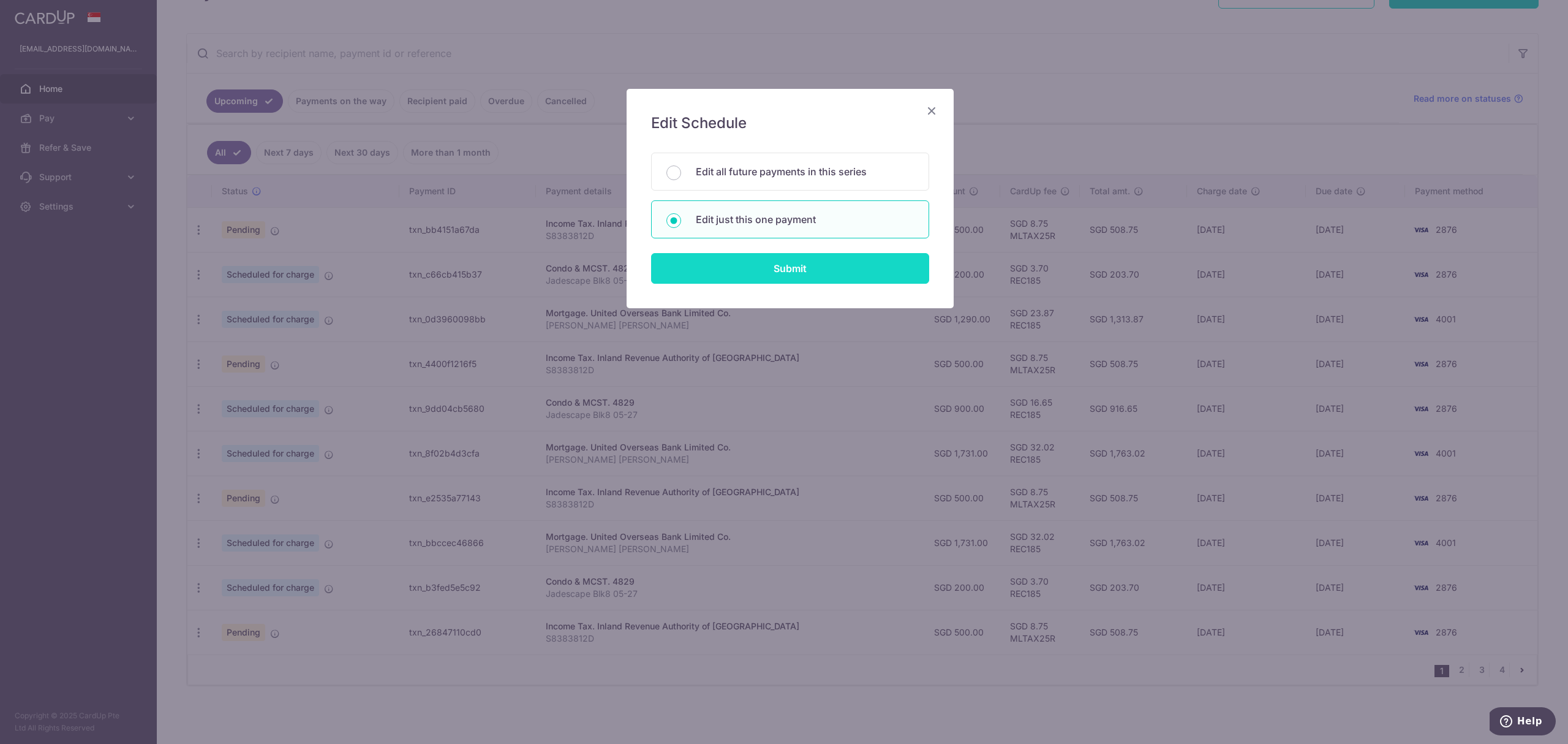
click at [722, 262] on input "Submit" at bounding box center [790, 268] width 278 height 30
radio input "true"
type input "900.00"
type input "[DATE]"
type input "Jadescape Blk8 05-27"
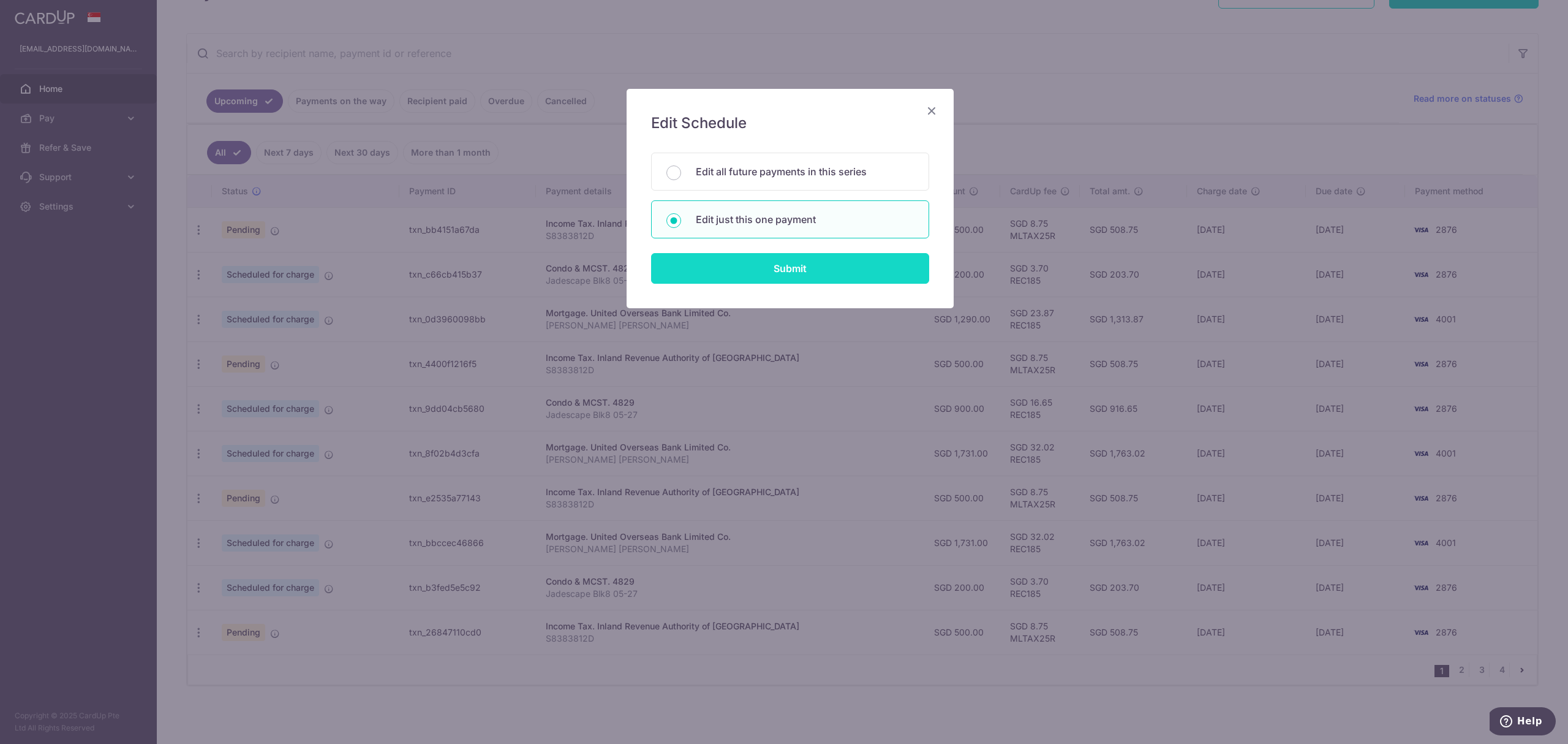
type input "REC185"
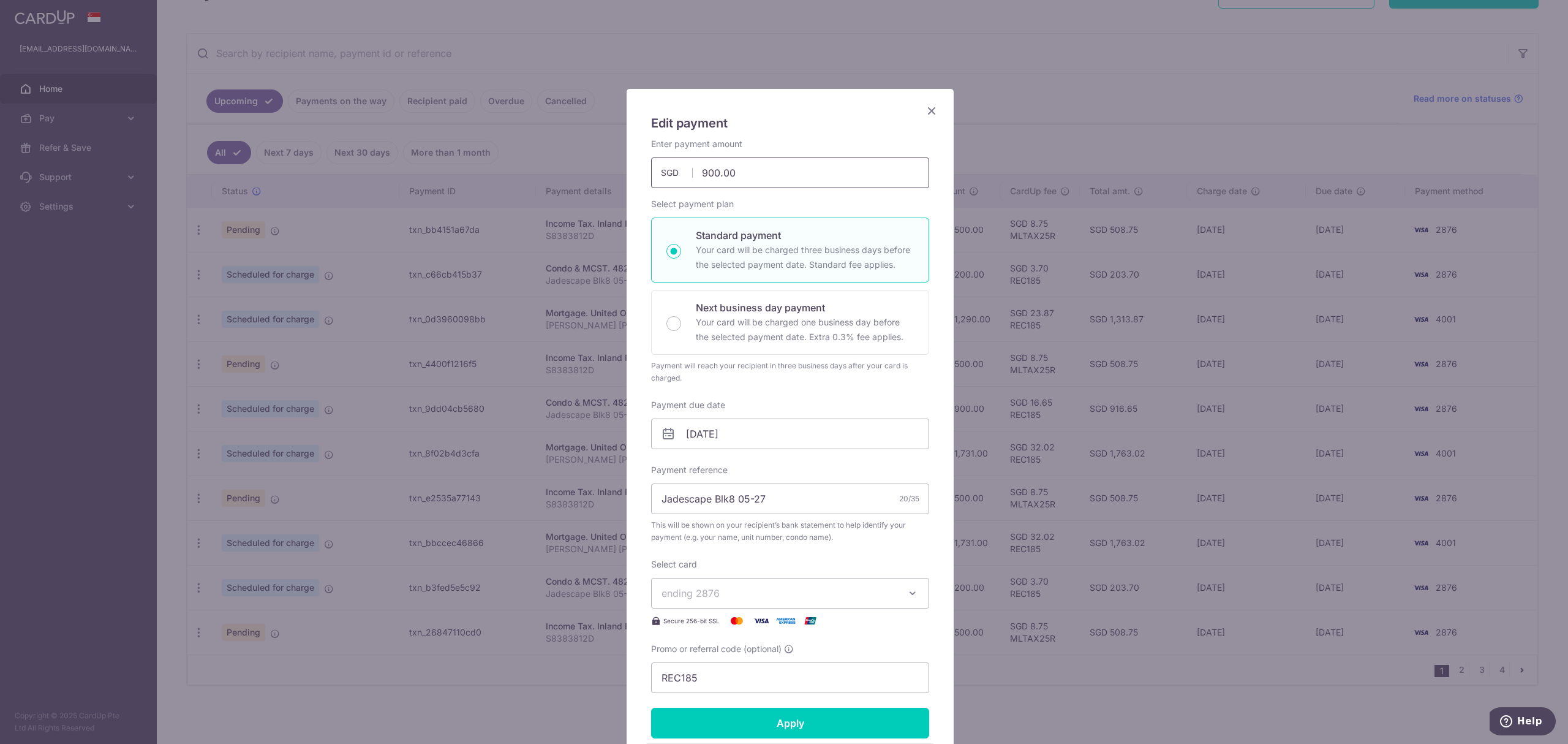
drag, startPoint x: 746, startPoint y: 171, endPoint x: 640, endPoint y: 163, distance: 106.3
click at [644, 163] on div "Enter payment amount 900.00 900.00 SGD To change the payment amount, please can…" at bounding box center [790, 162] width 293 height 50
type input "1,100.00"
click at [763, 719] on form "By clicking apply, you will make changes to all payments to 4829 scheduled from…" at bounding box center [790, 509] width 278 height 742
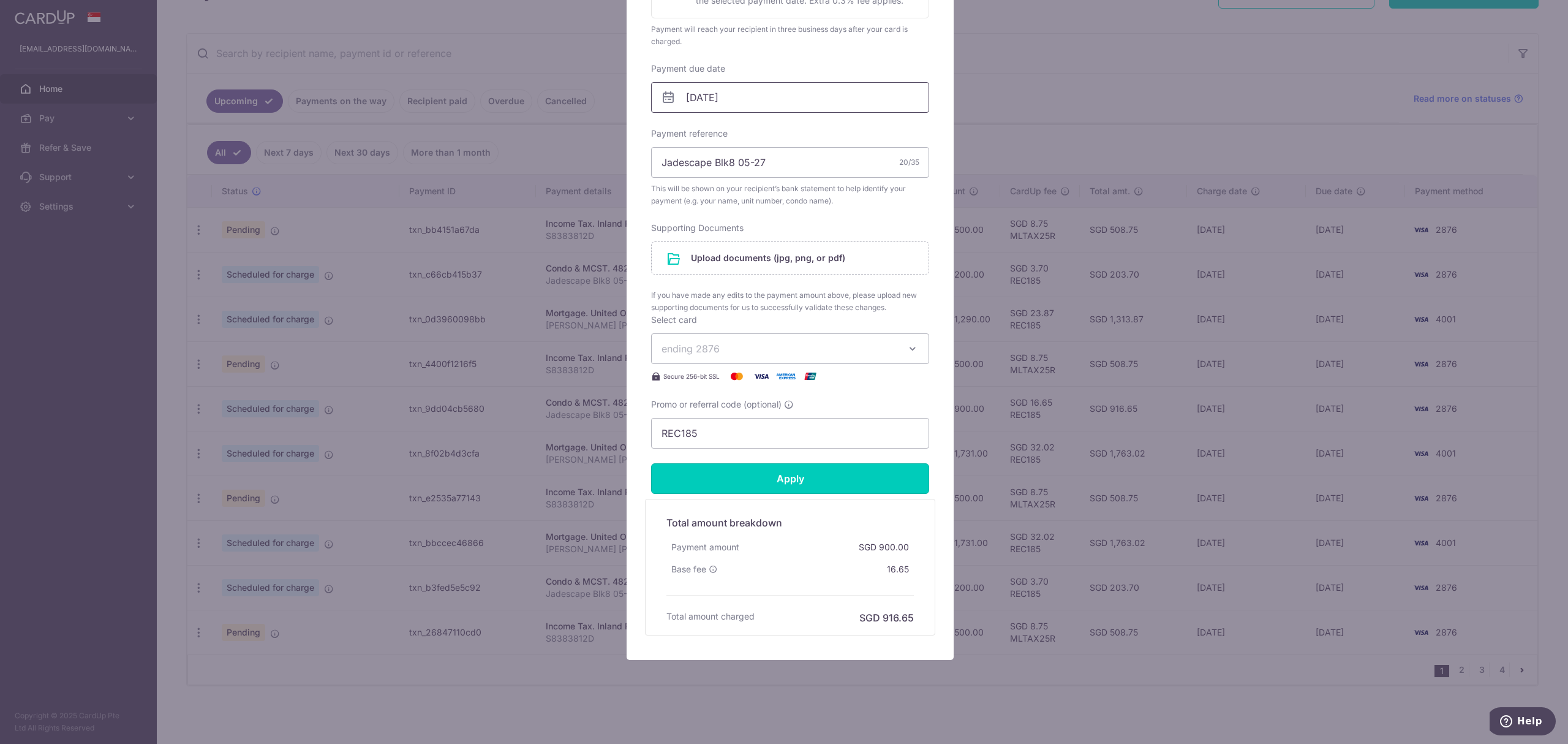
scroll to position [338, 0]
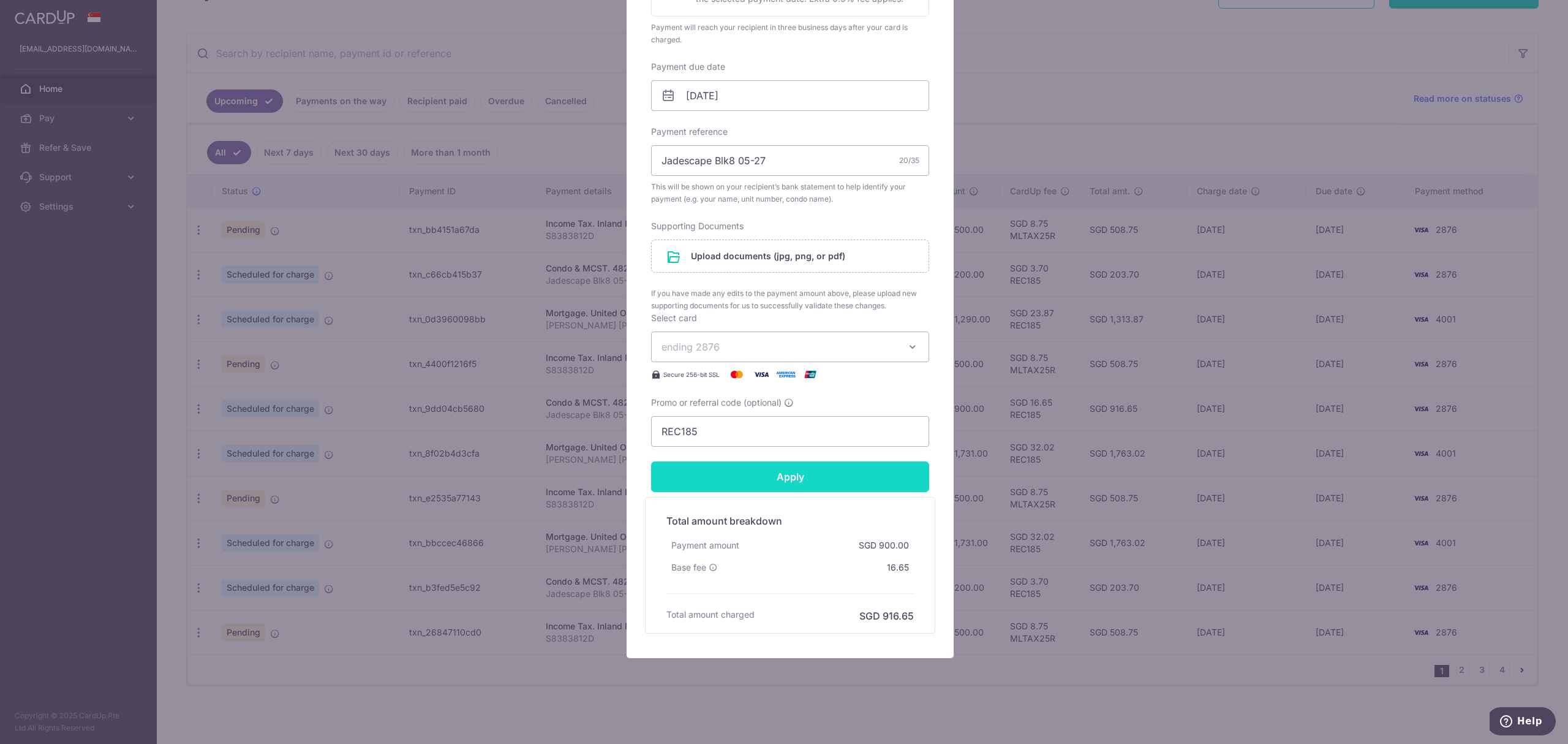
click at [836, 483] on input "Apply" at bounding box center [790, 476] width 278 height 30
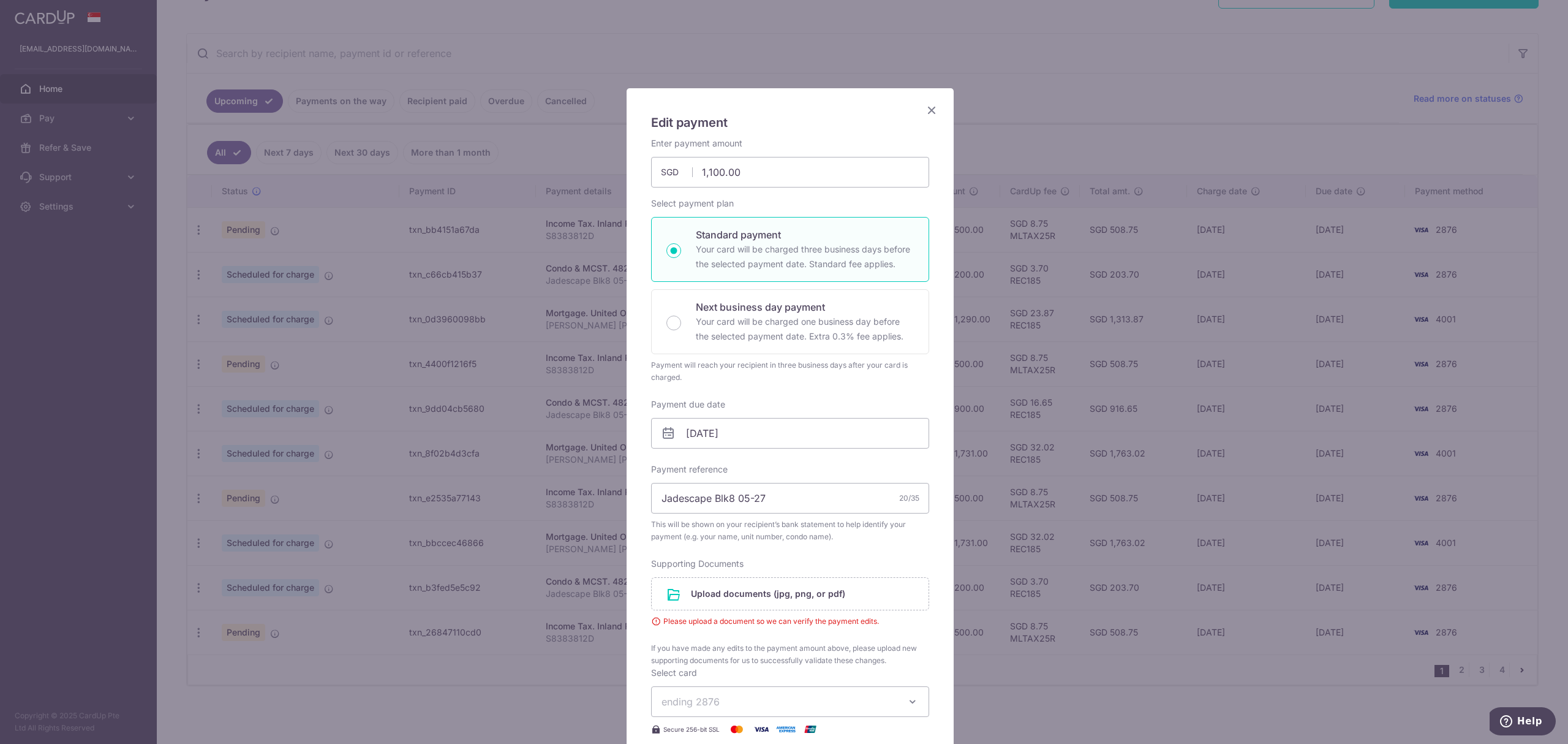
scroll to position [0, 0]
click at [924, 111] on icon "Close" at bounding box center [931, 110] width 15 height 15
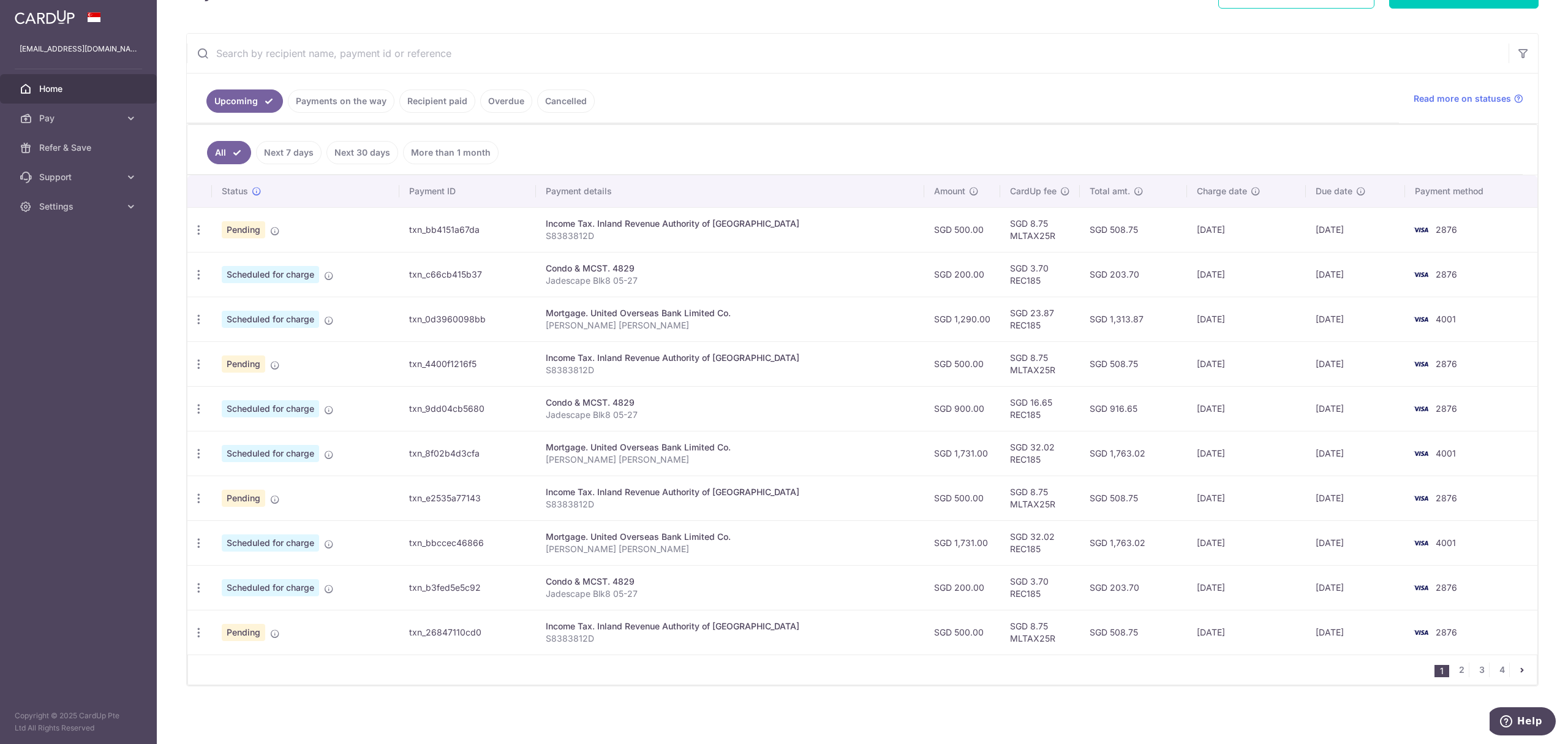
scroll to position [190, 0]
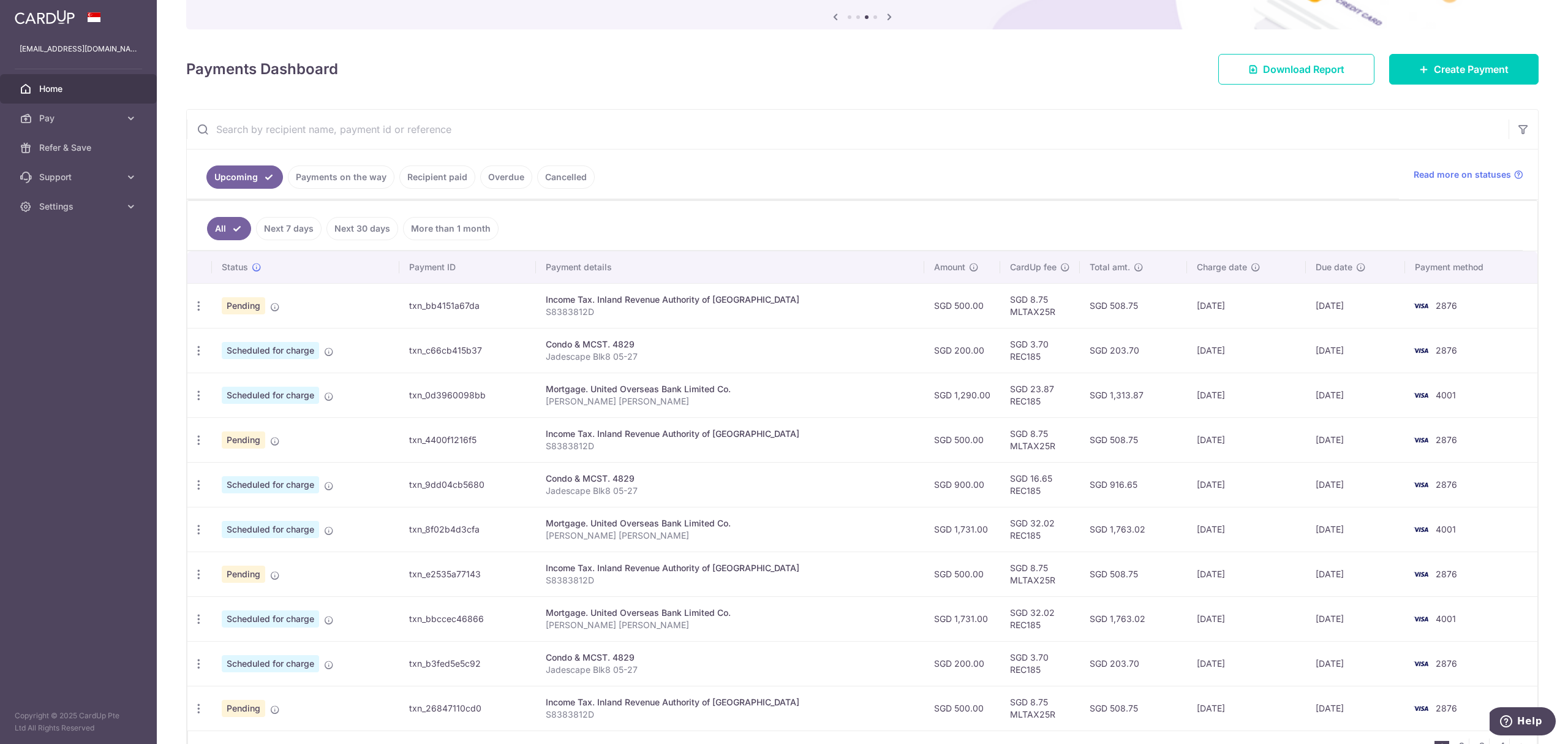
scroll to position [209, 0]
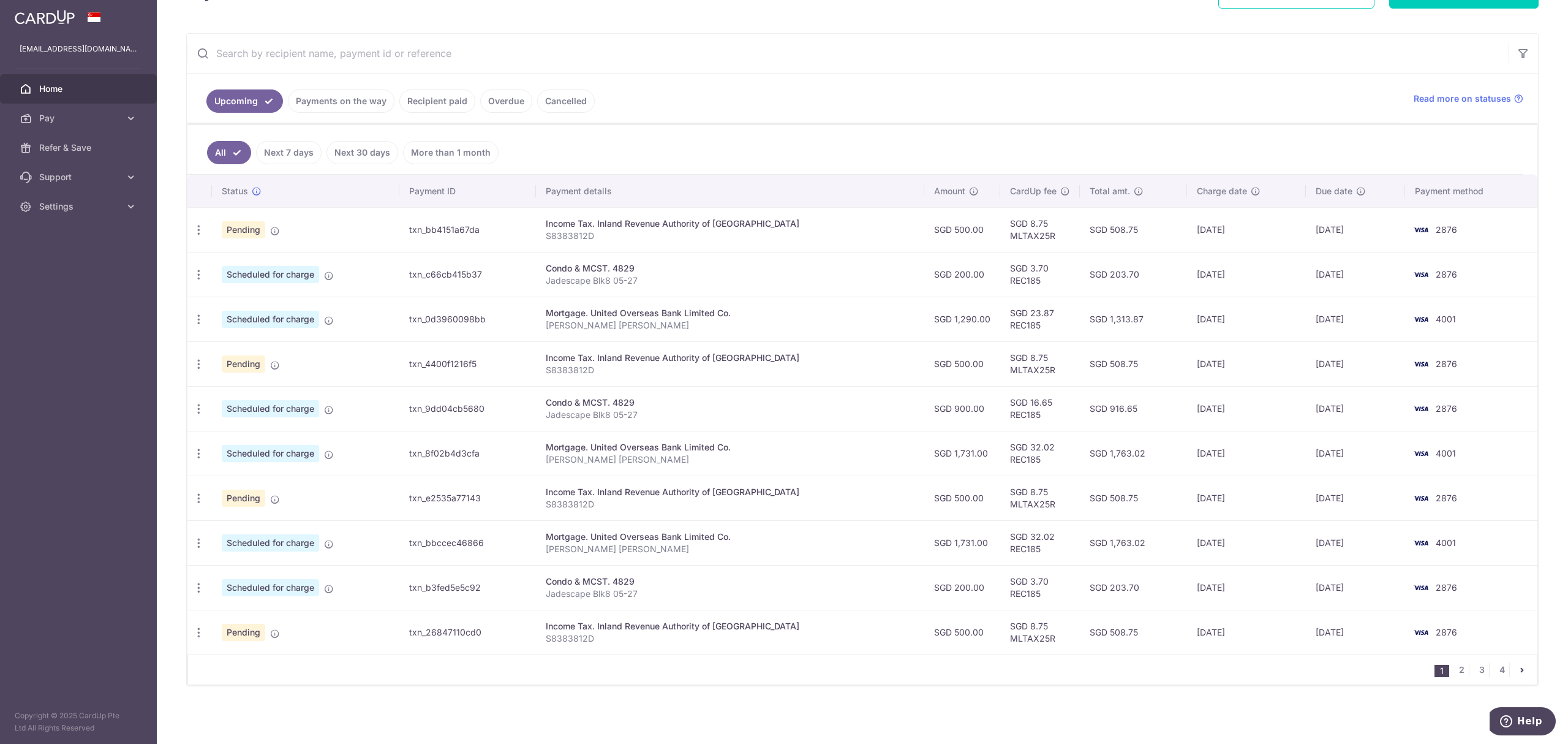
click at [422, 89] on link "Recipient paid" at bounding box center [437, 101] width 76 height 23
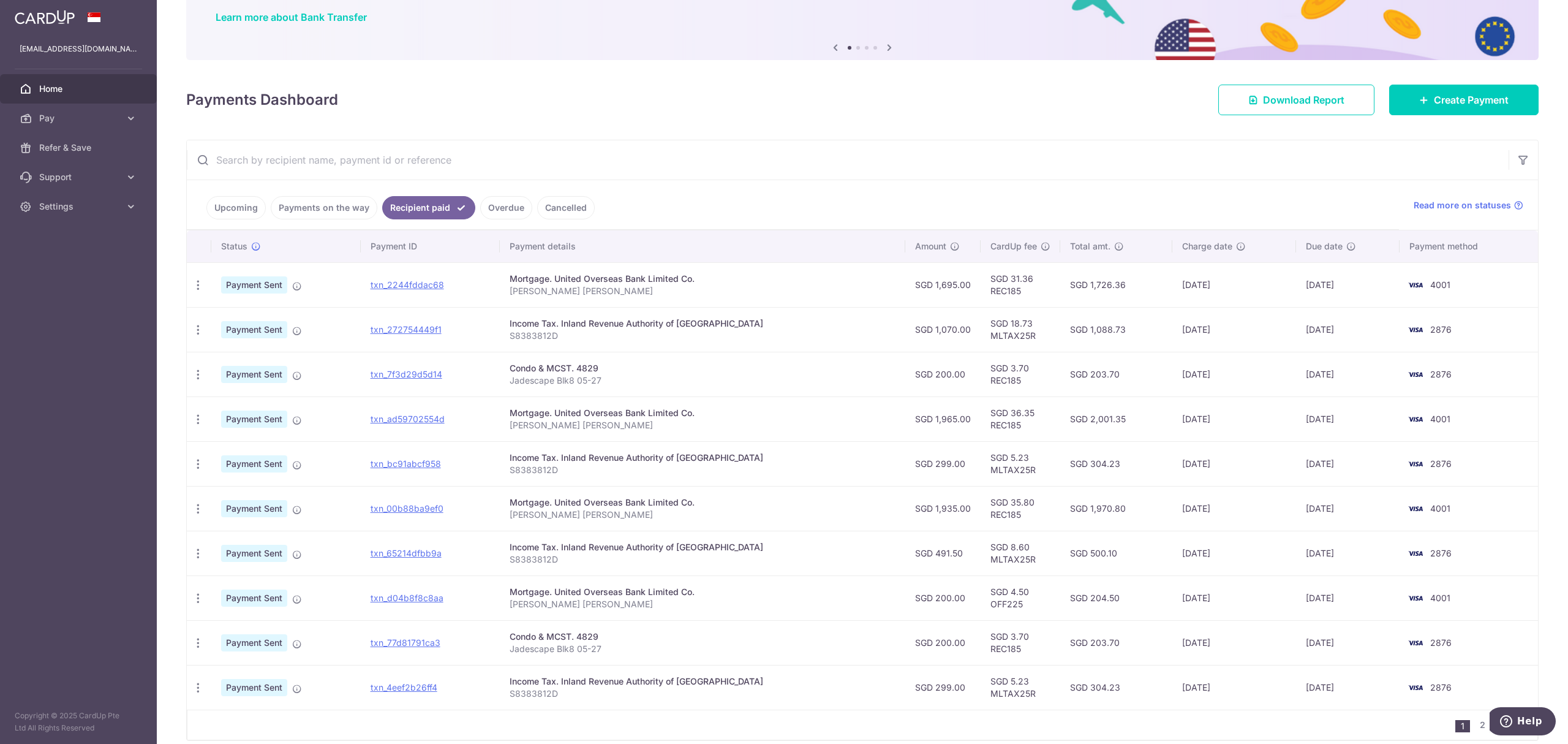
scroll to position [0, 0]
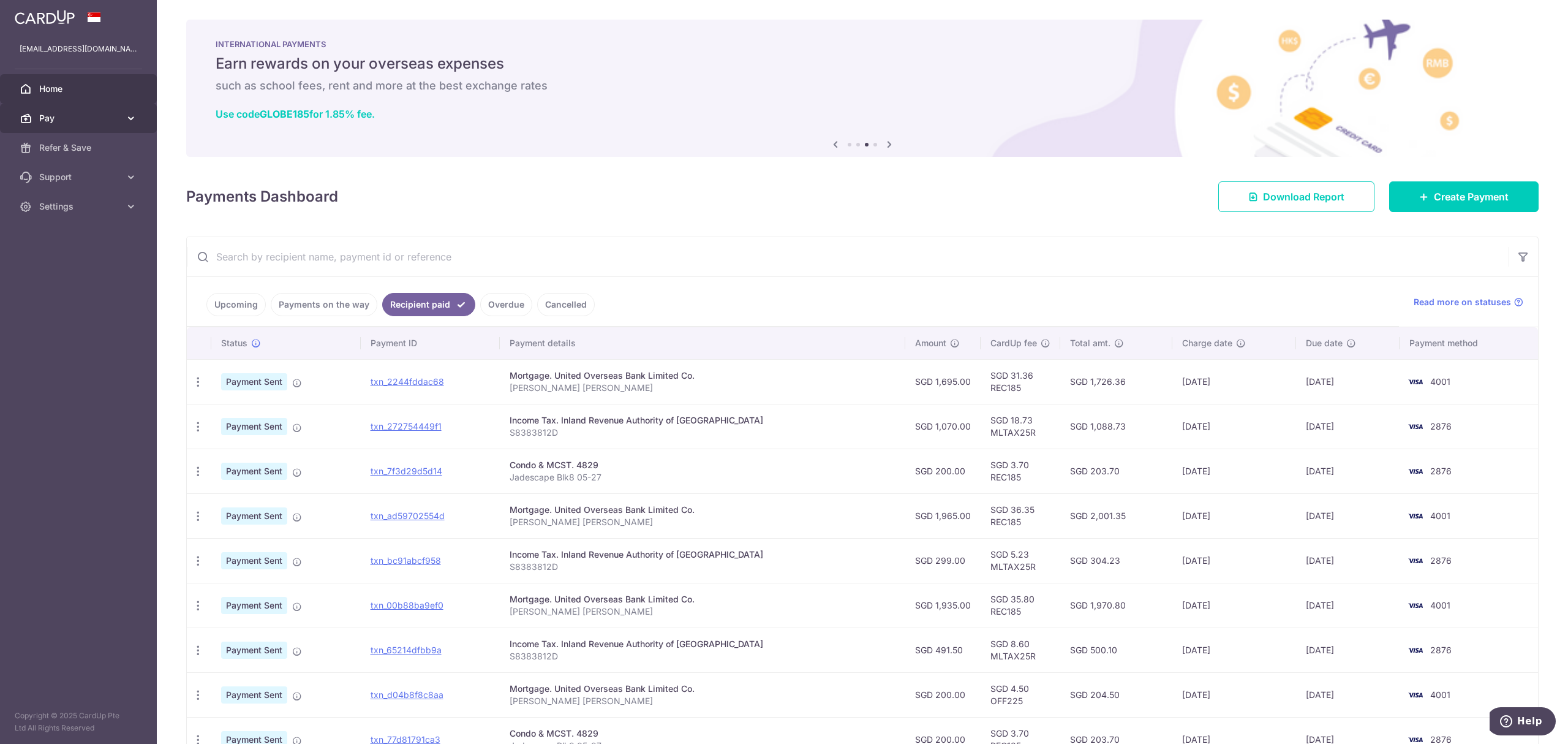
click at [97, 120] on span "Pay" at bounding box center [80, 118] width 81 height 12
click at [79, 153] on span "Payments" at bounding box center [80, 147] width 81 height 12
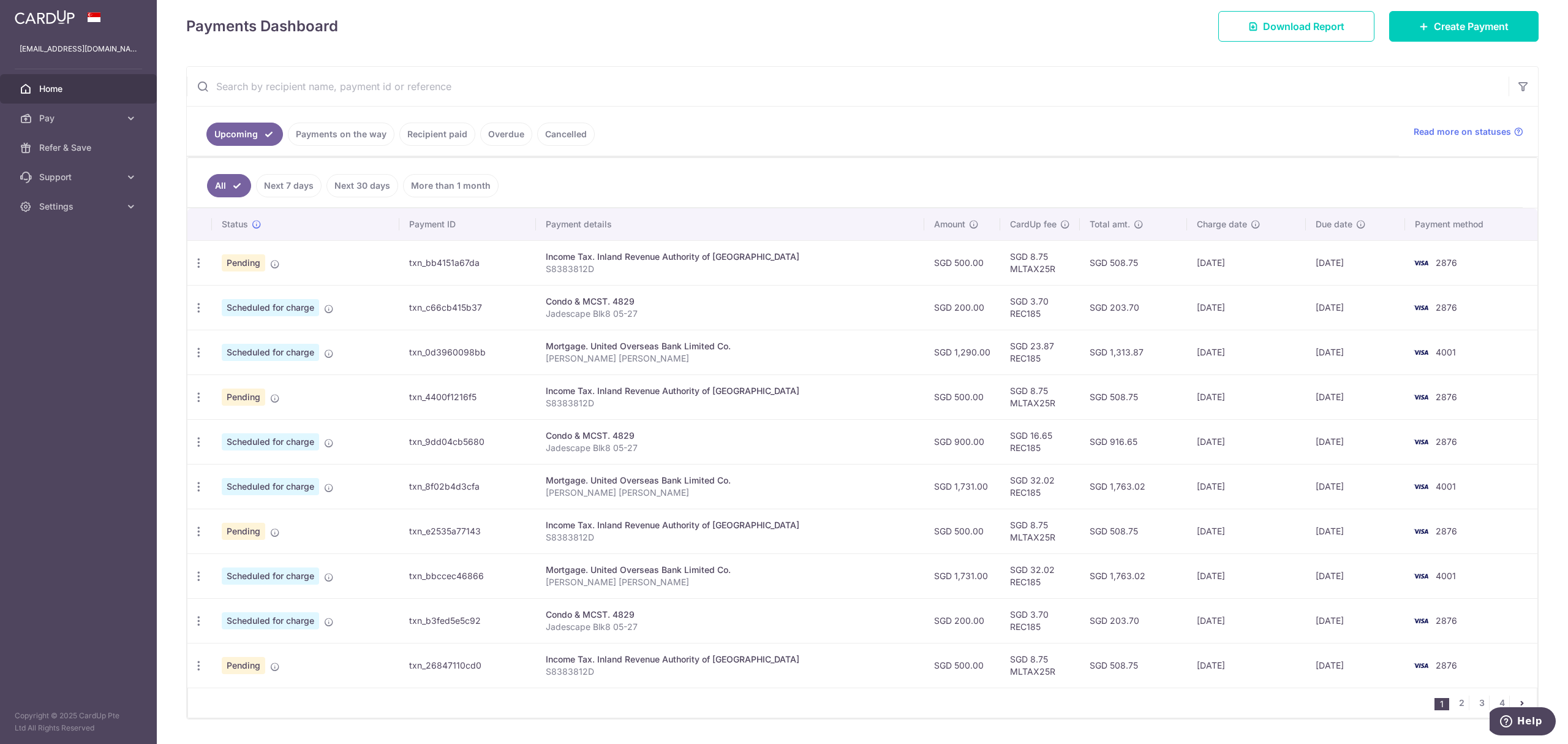
scroll to position [209, 0]
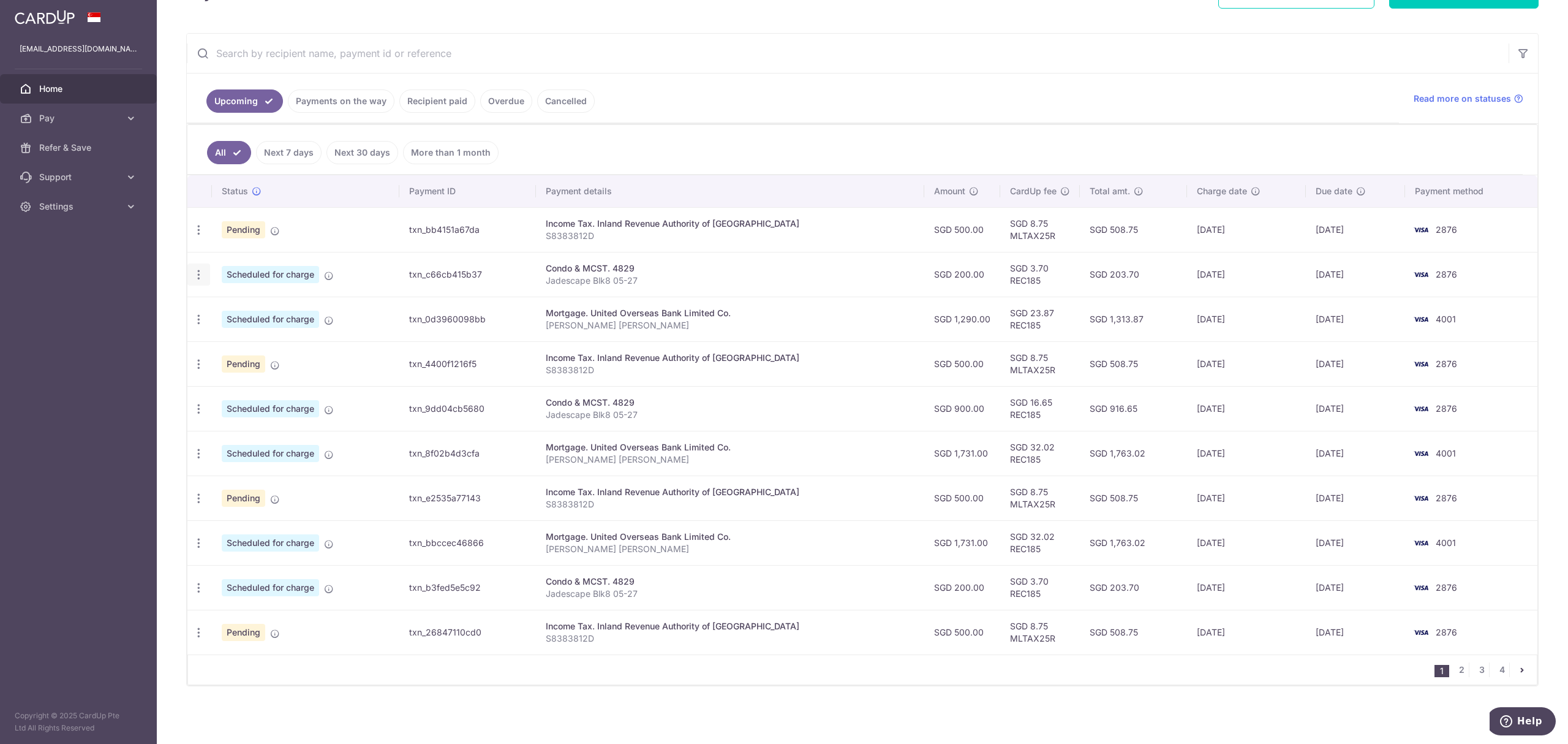
click at [202, 271] on icon "button" at bounding box center [198, 275] width 13 height 13
click at [224, 334] on span "Cancel payment" at bounding box center [264, 338] width 82 height 15
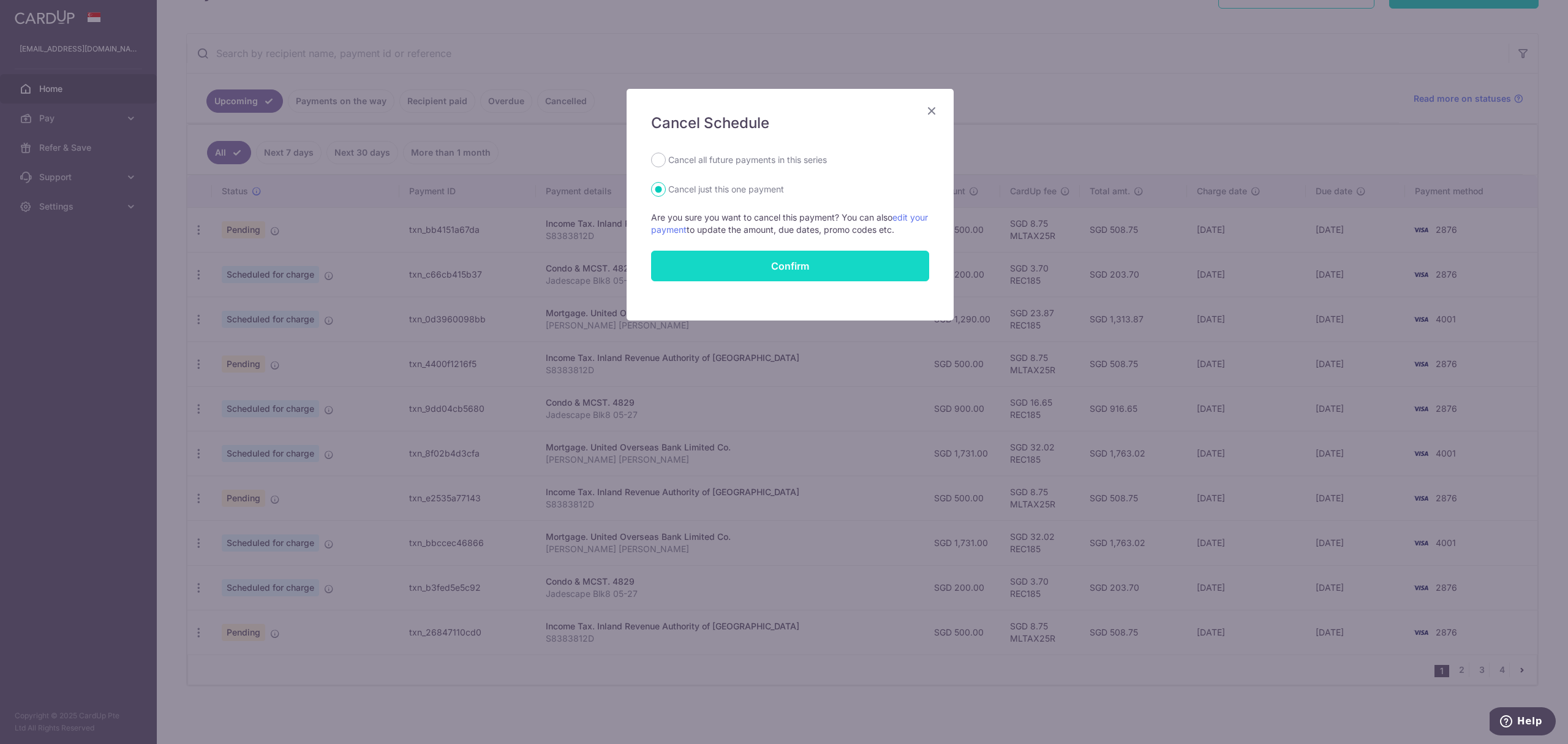
click at [748, 268] on button "Confirm" at bounding box center [790, 266] width 278 height 30
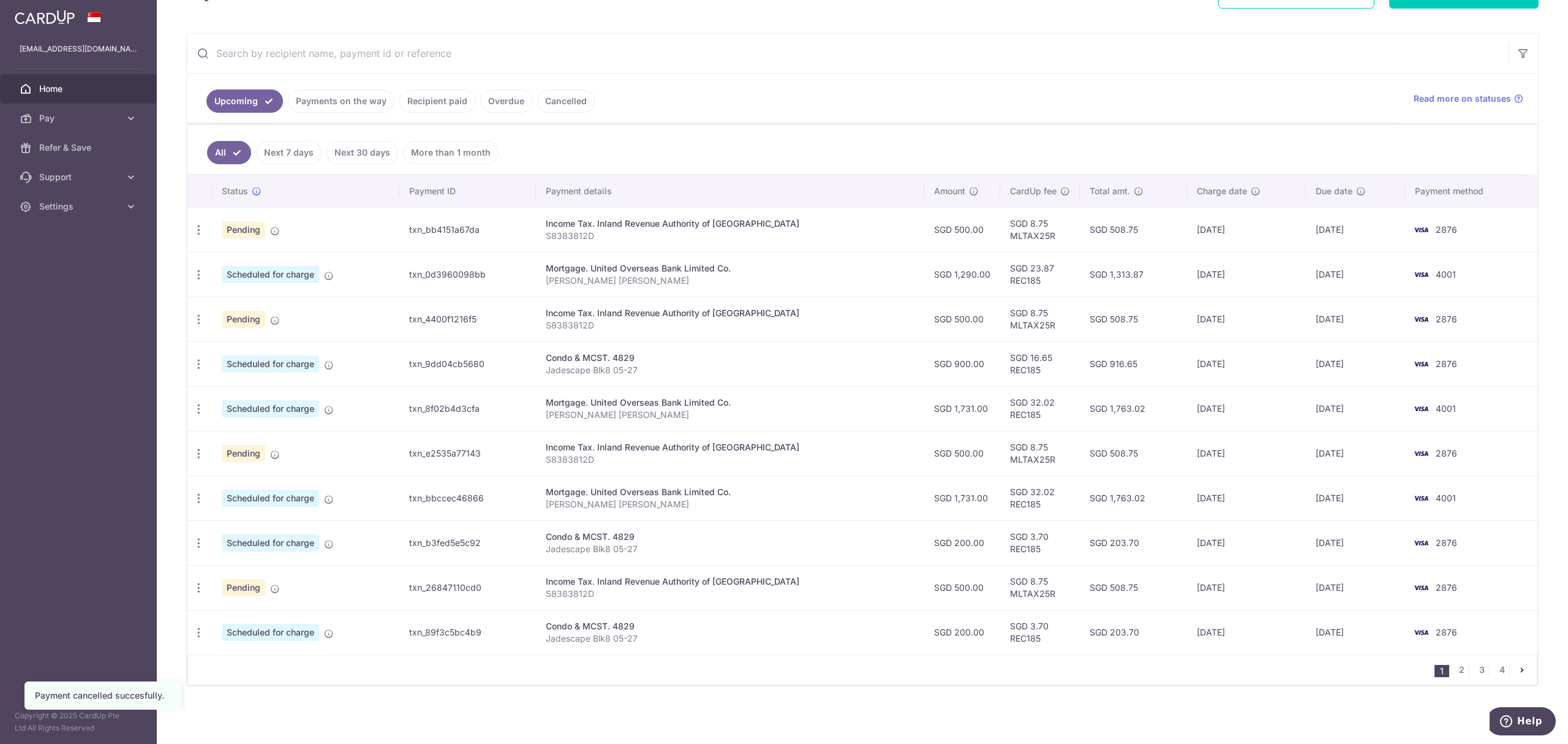
scroll to position [194, 0]
click at [204, 365] on icon "button" at bounding box center [198, 364] width 13 height 13
click at [231, 395] on span "Update payment" at bounding box center [264, 397] width 83 height 15
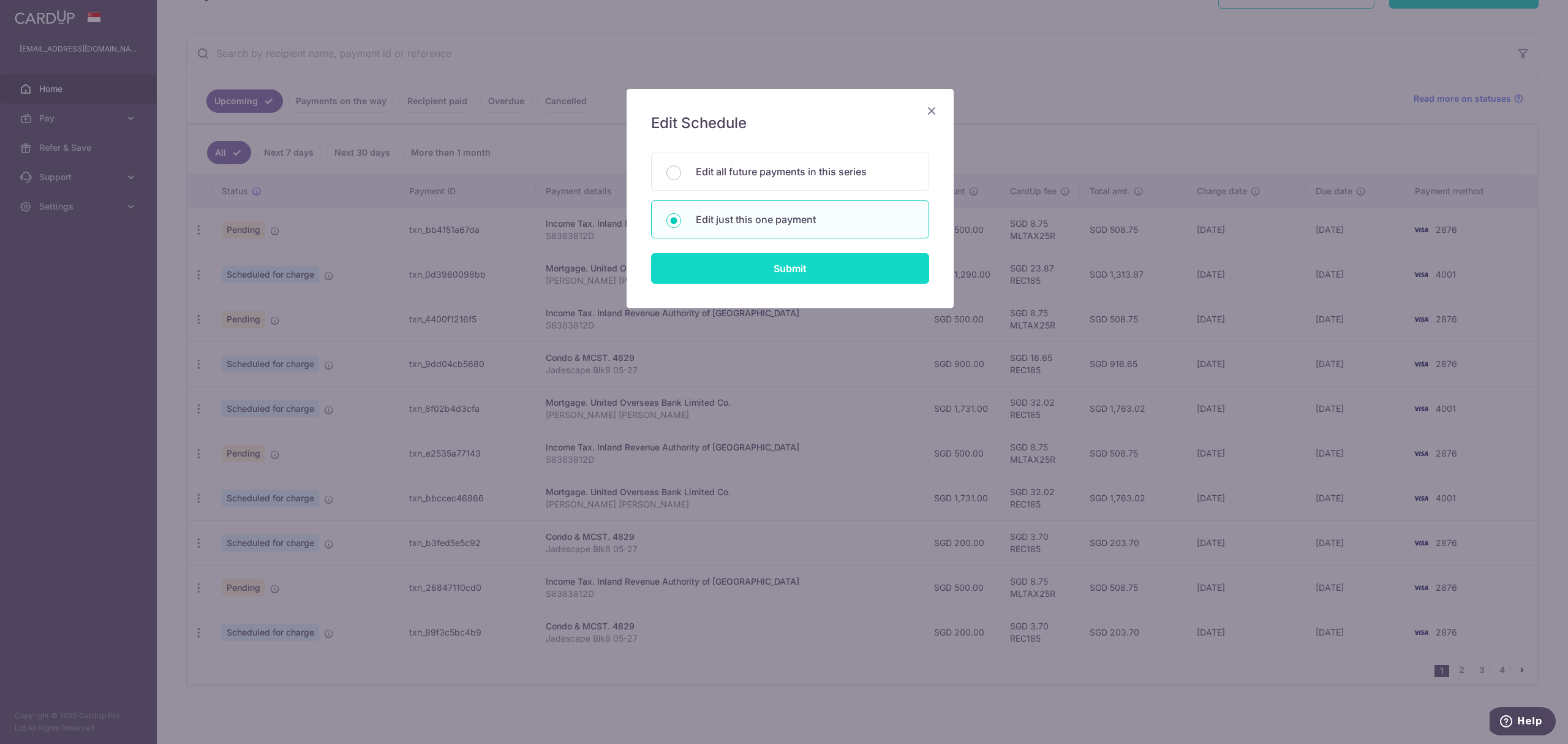
click at [760, 275] on input "Submit" at bounding box center [790, 268] width 278 height 30
radio input "true"
type input "900.00"
type input "[DATE]"
type input "Jadescape Blk8 05-27"
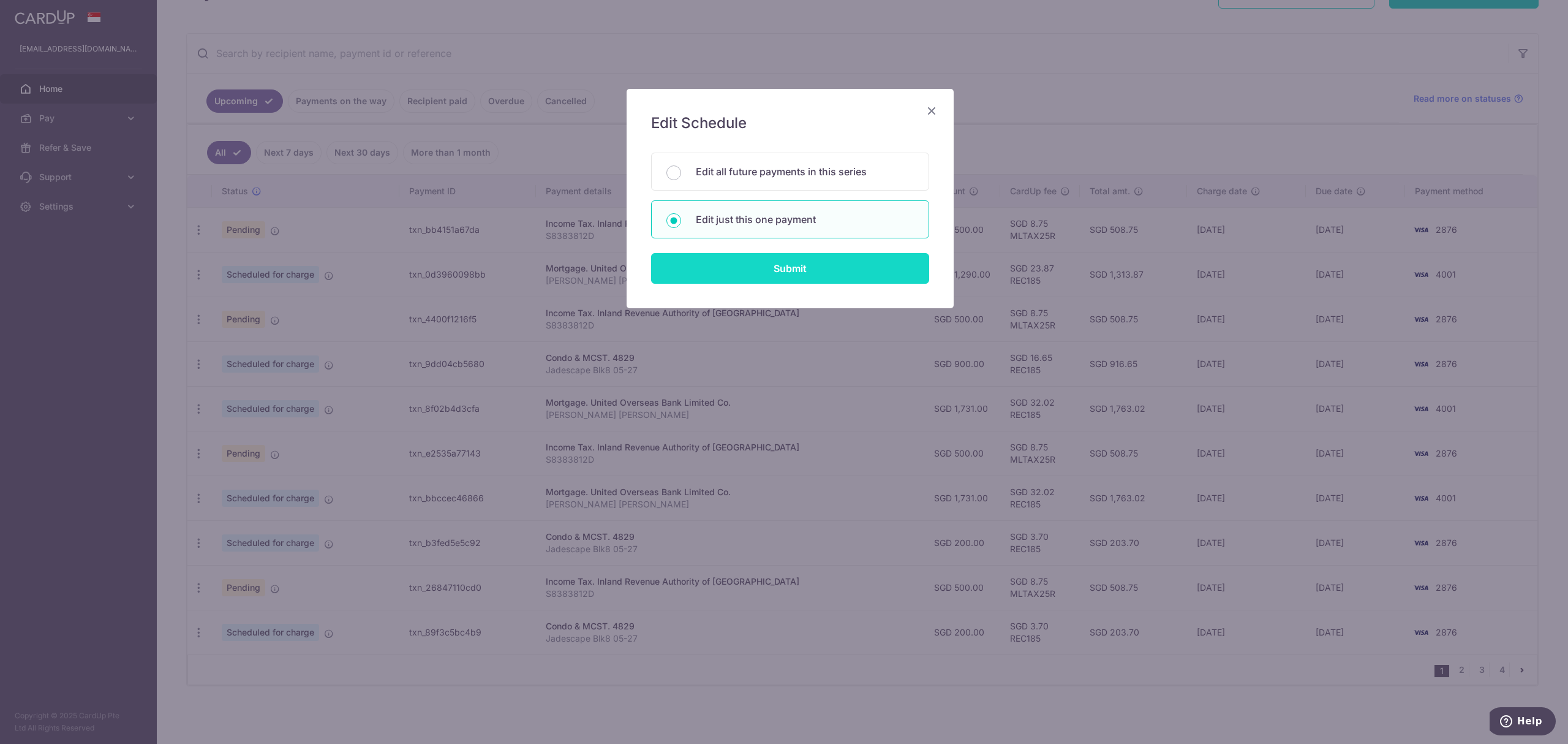
type input "REC185"
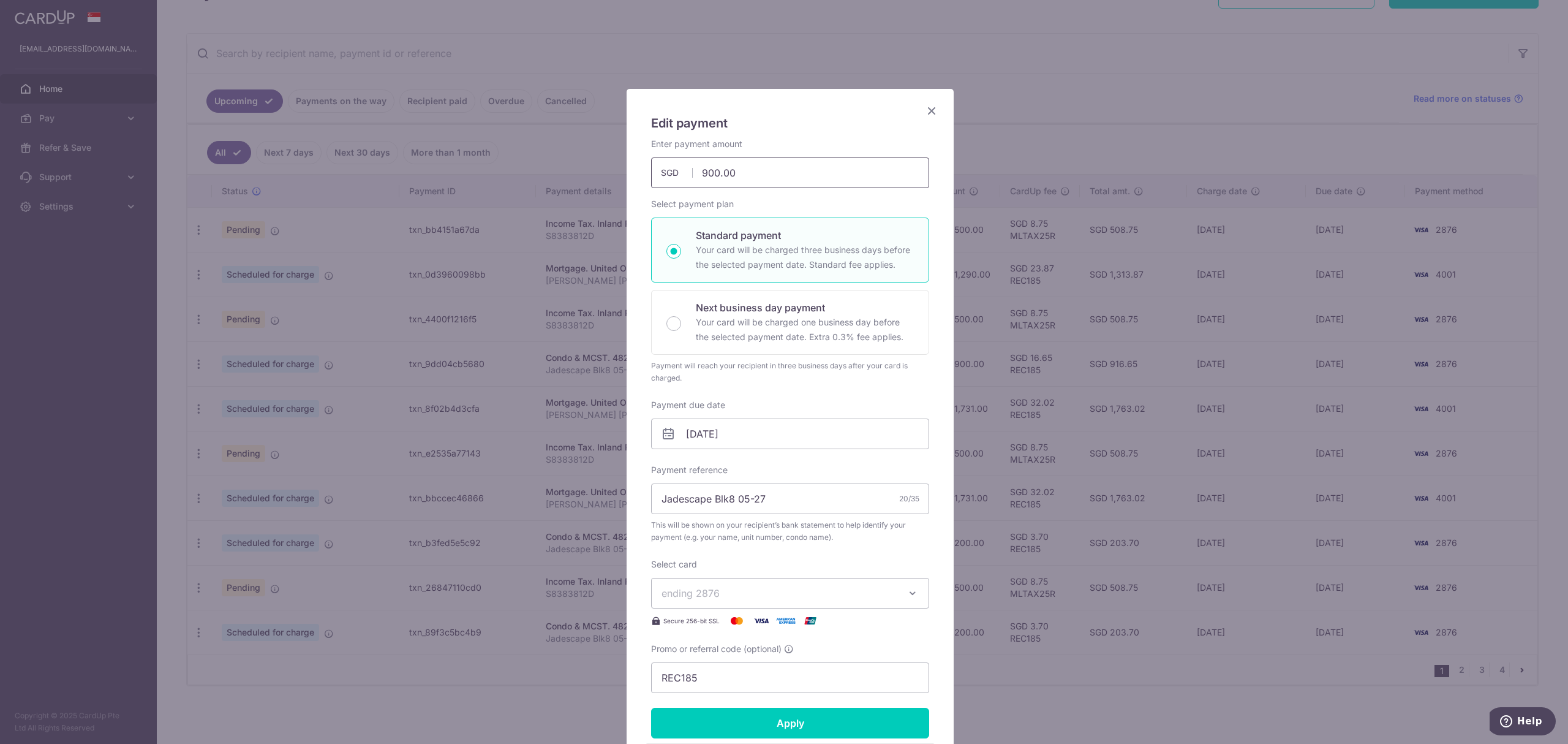
drag, startPoint x: 749, startPoint y: 173, endPoint x: 640, endPoint y: 158, distance: 110.0
click at [644, 158] on div "Enter payment amount 900.00 900.00 SGD To change the payment amount, please can…" at bounding box center [790, 162] width 293 height 50
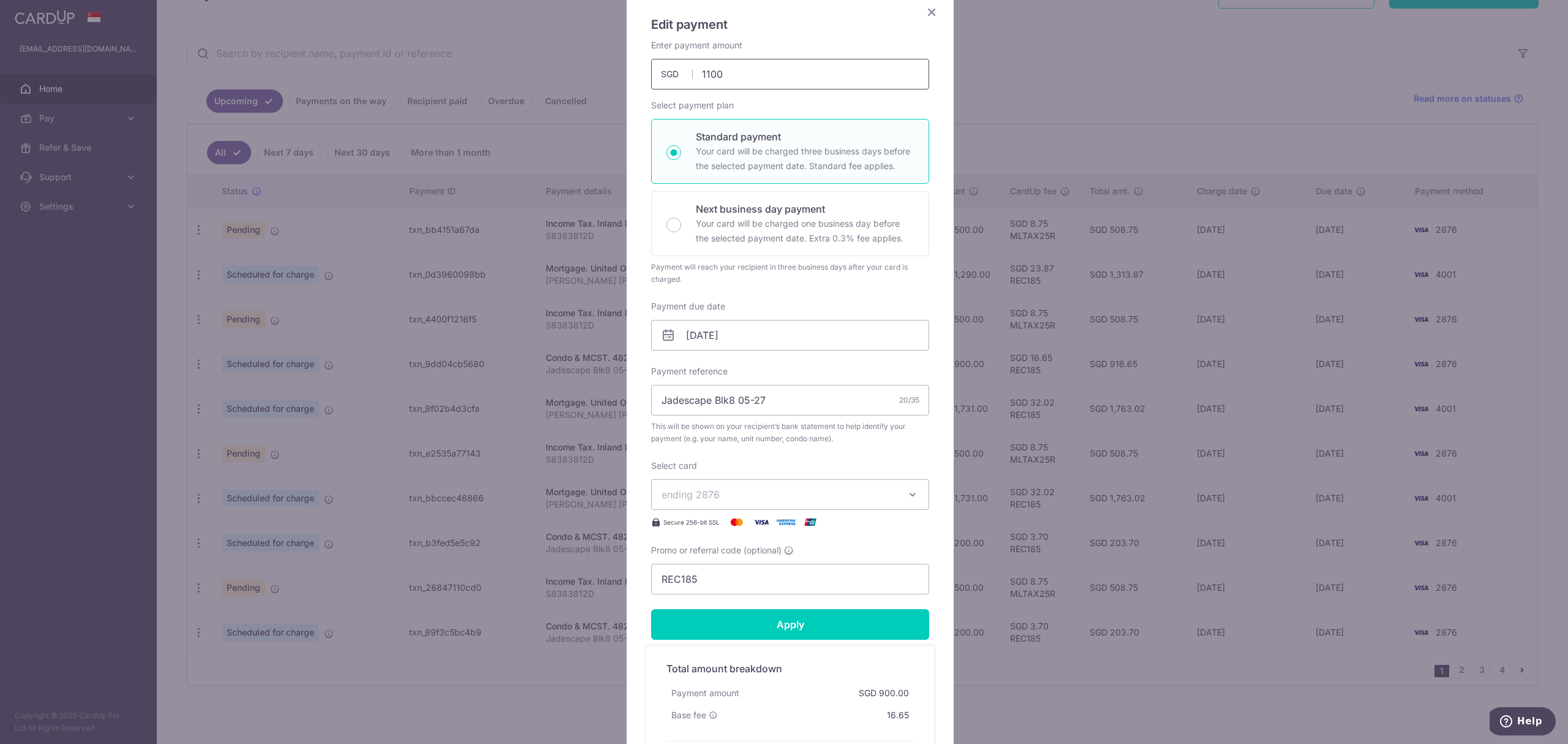
scroll to position [251, 0]
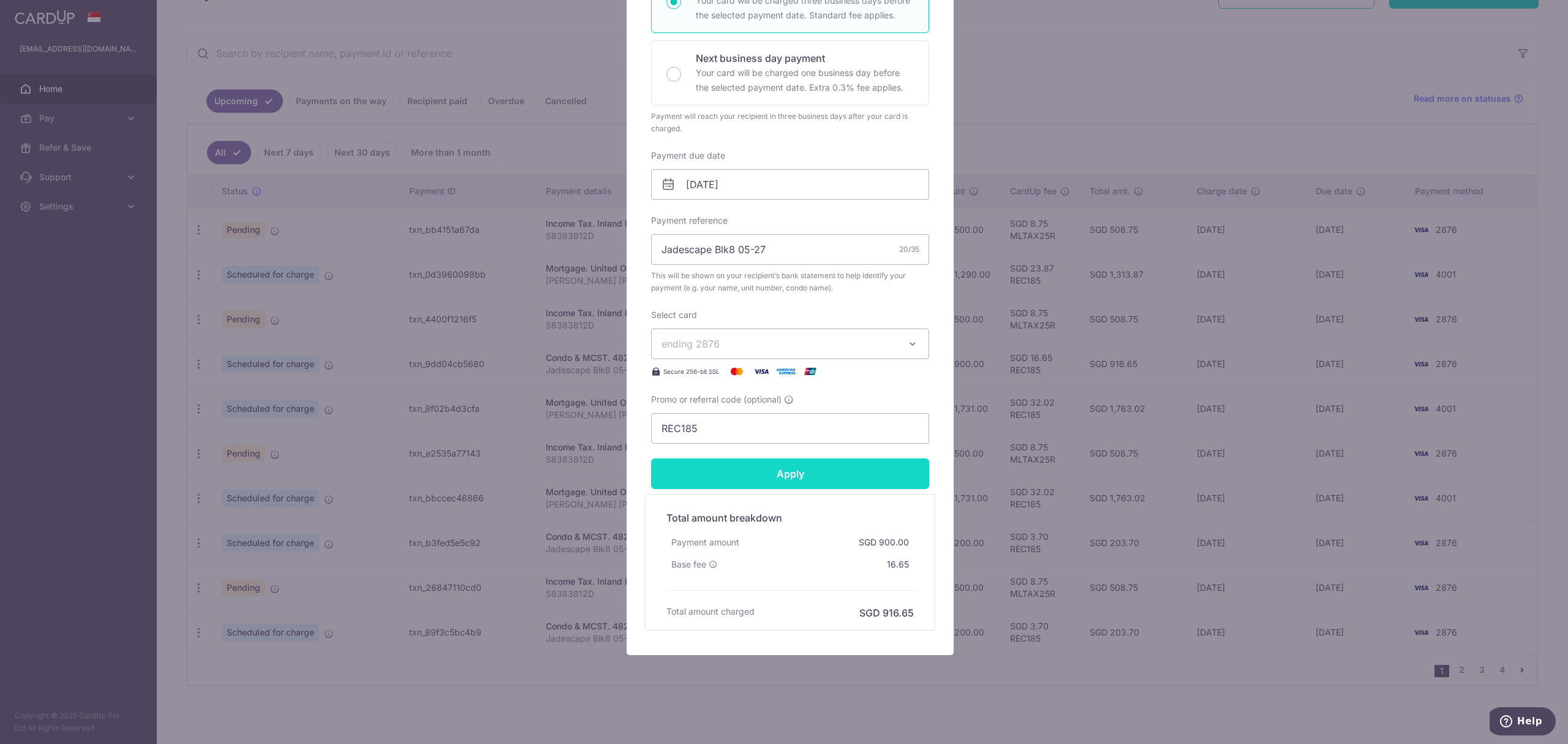
type input "1,100.00"
click at [758, 469] on form "By clicking apply, you will make changes to all payments to 4829 scheduled from…" at bounding box center [790, 259] width 278 height 742
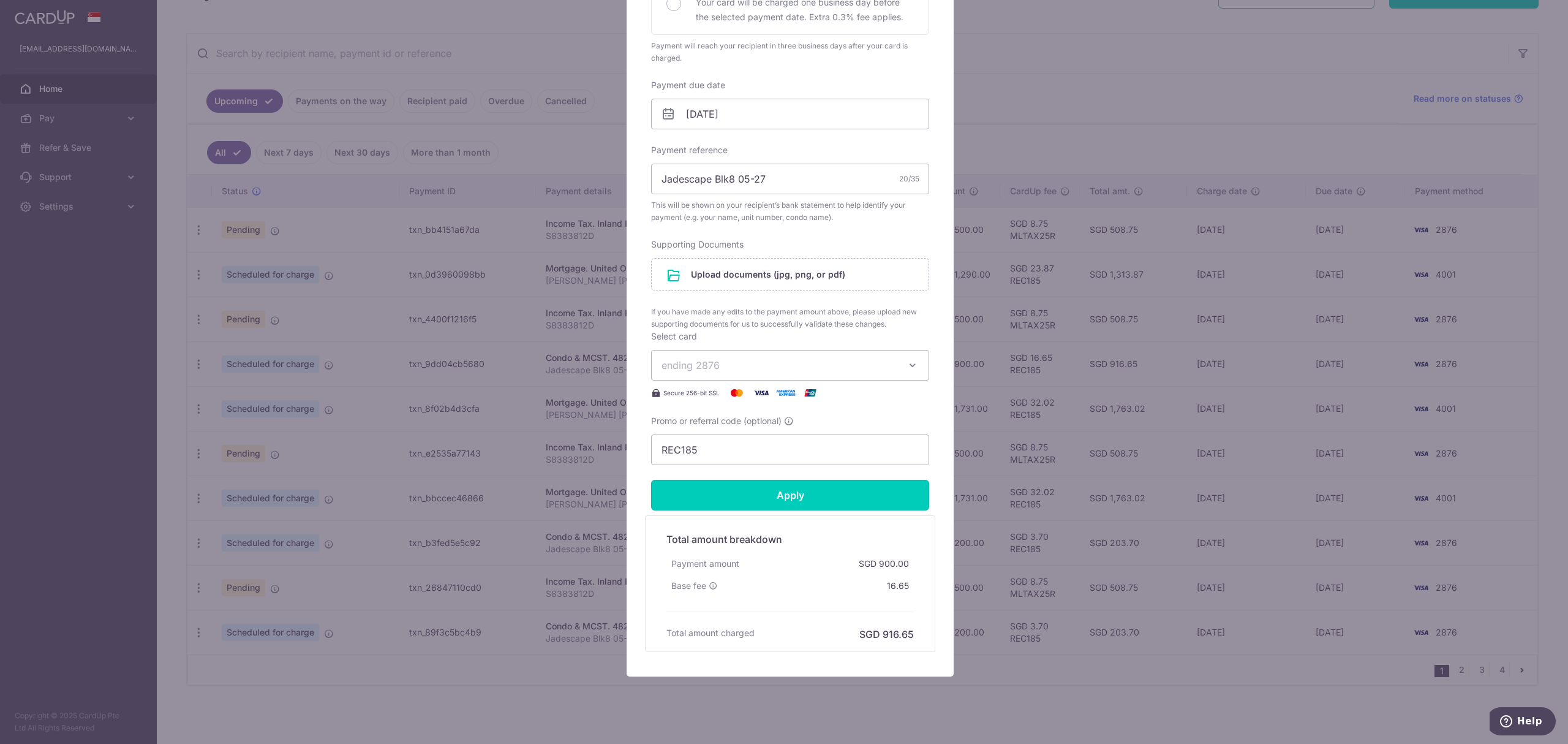
scroll to position [344, 0]
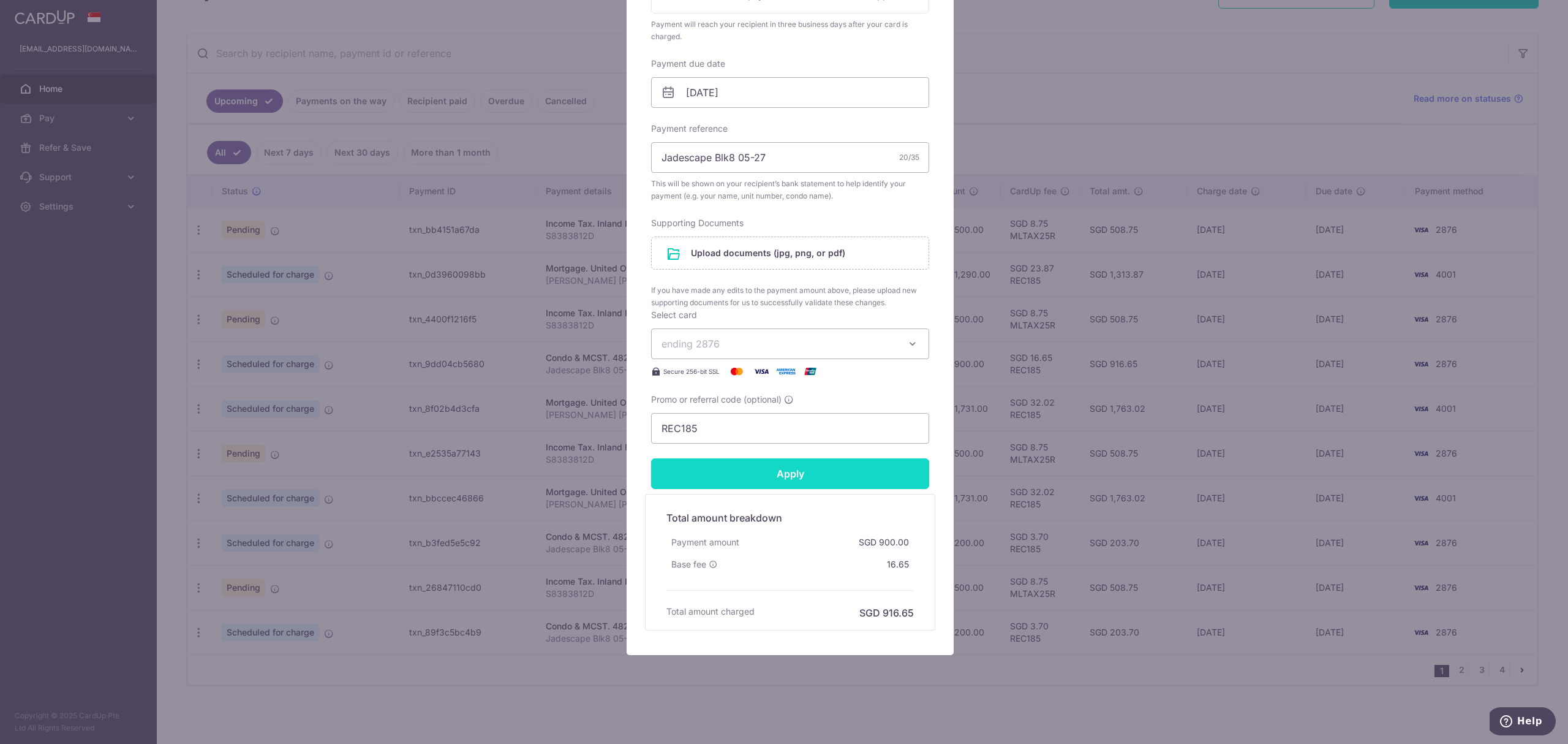
click at [760, 479] on input "Apply" at bounding box center [790, 474] width 278 height 30
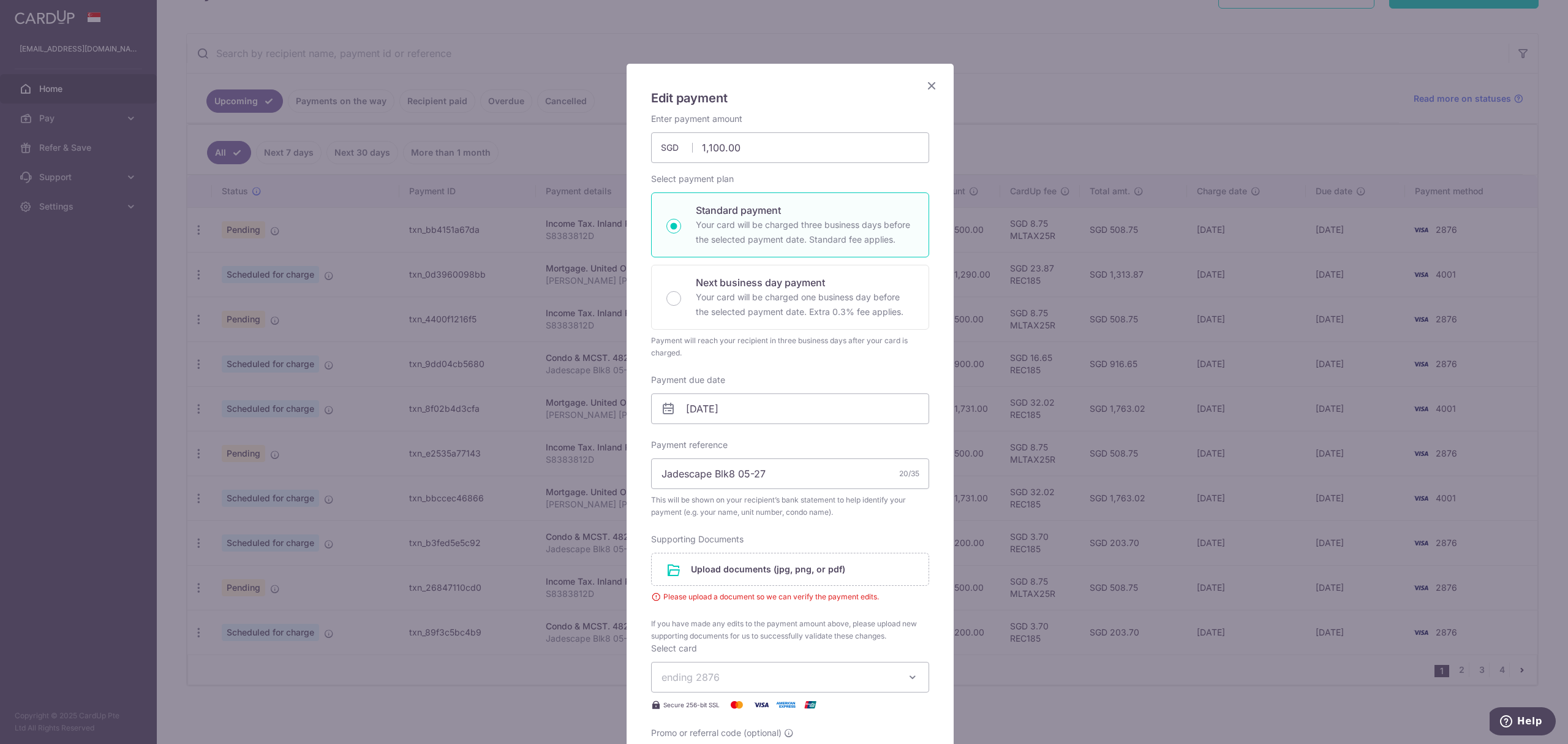
scroll to position [23, 0]
click at [924, 91] on icon "Close" at bounding box center [931, 88] width 15 height 15
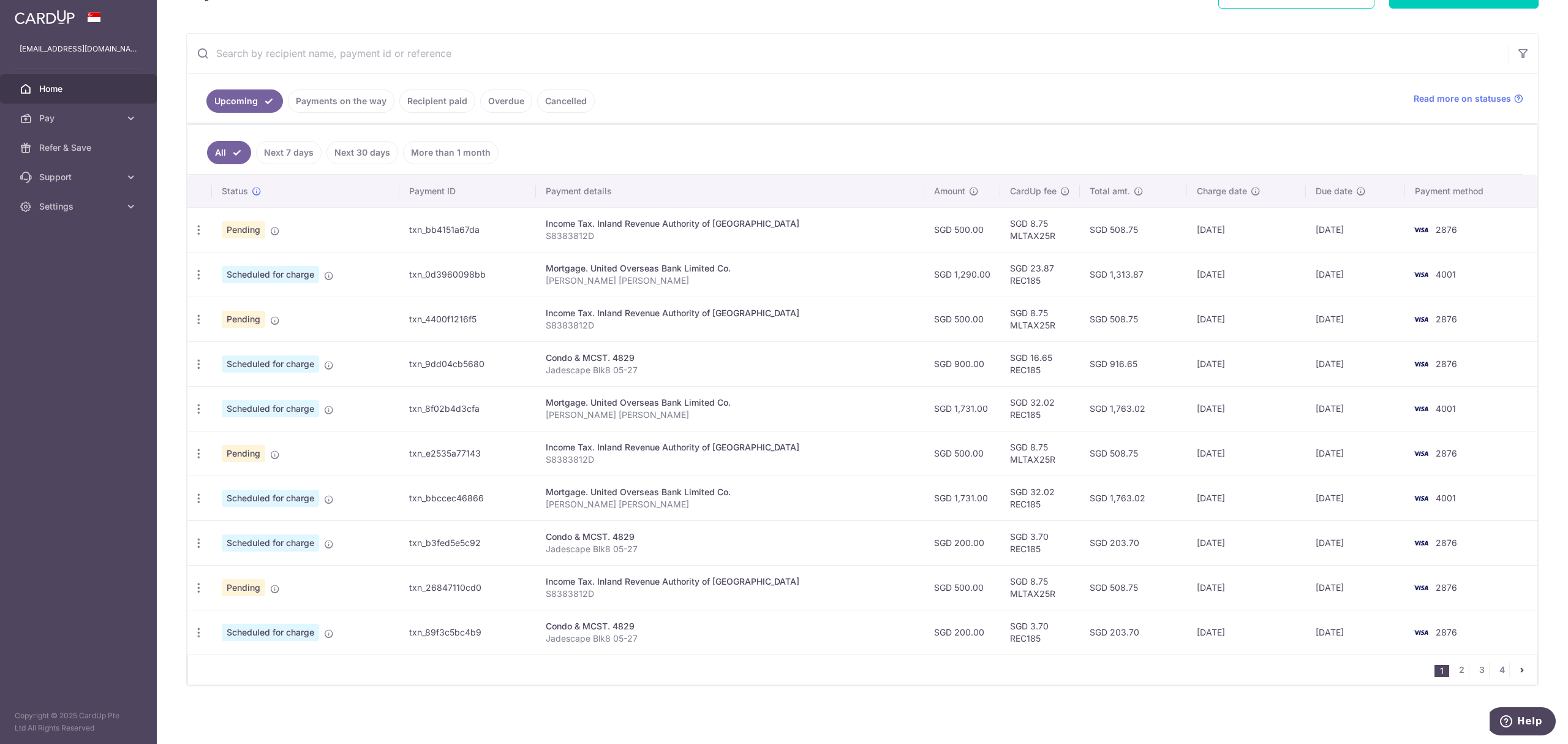
scroll to position [209, 0]
